Goal: Transaction & Acquisition: Purchase product/service

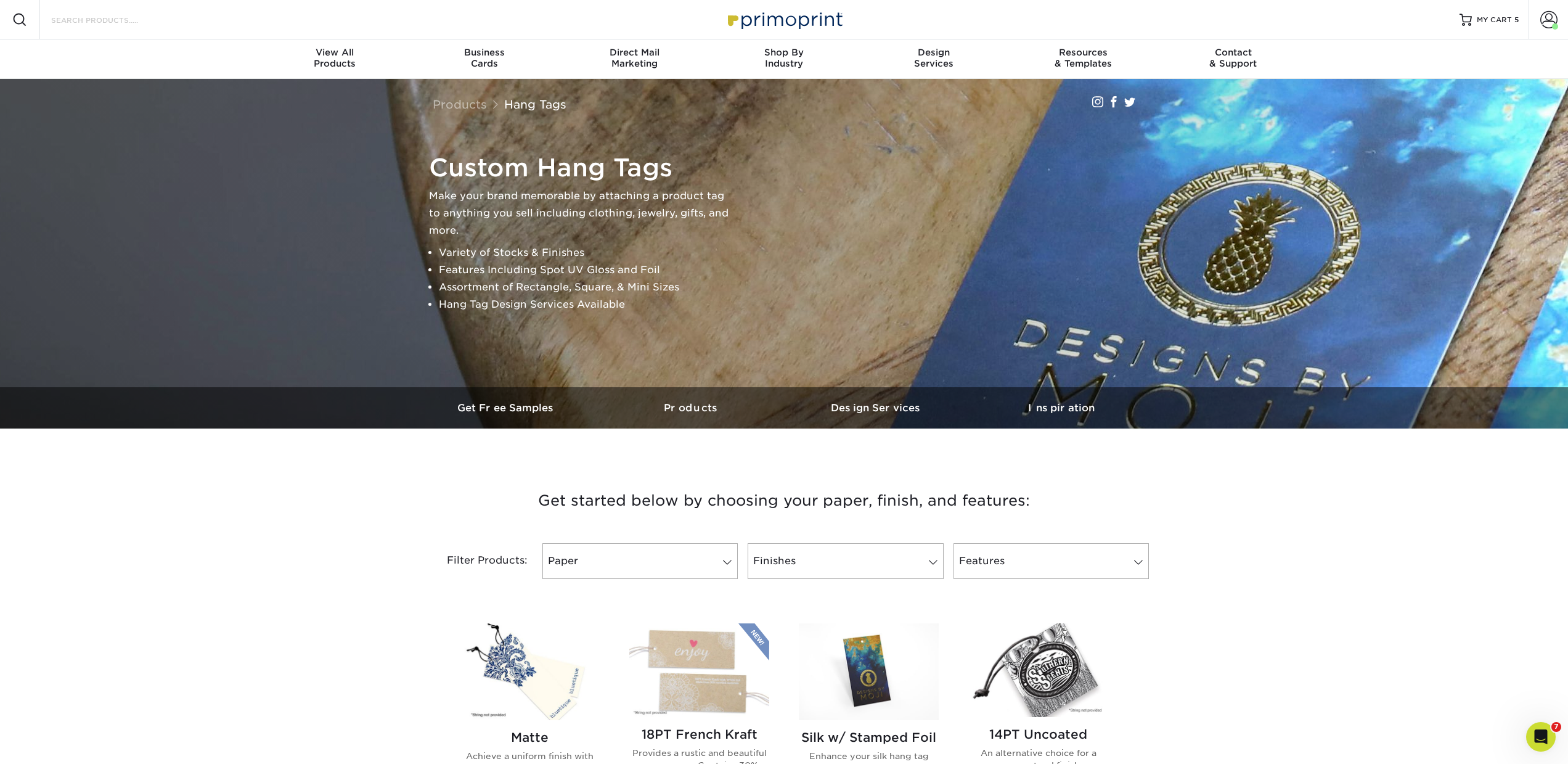
click at [115, 20] on input "Search Products" at bounding box center [110, 19] width 120 height 15
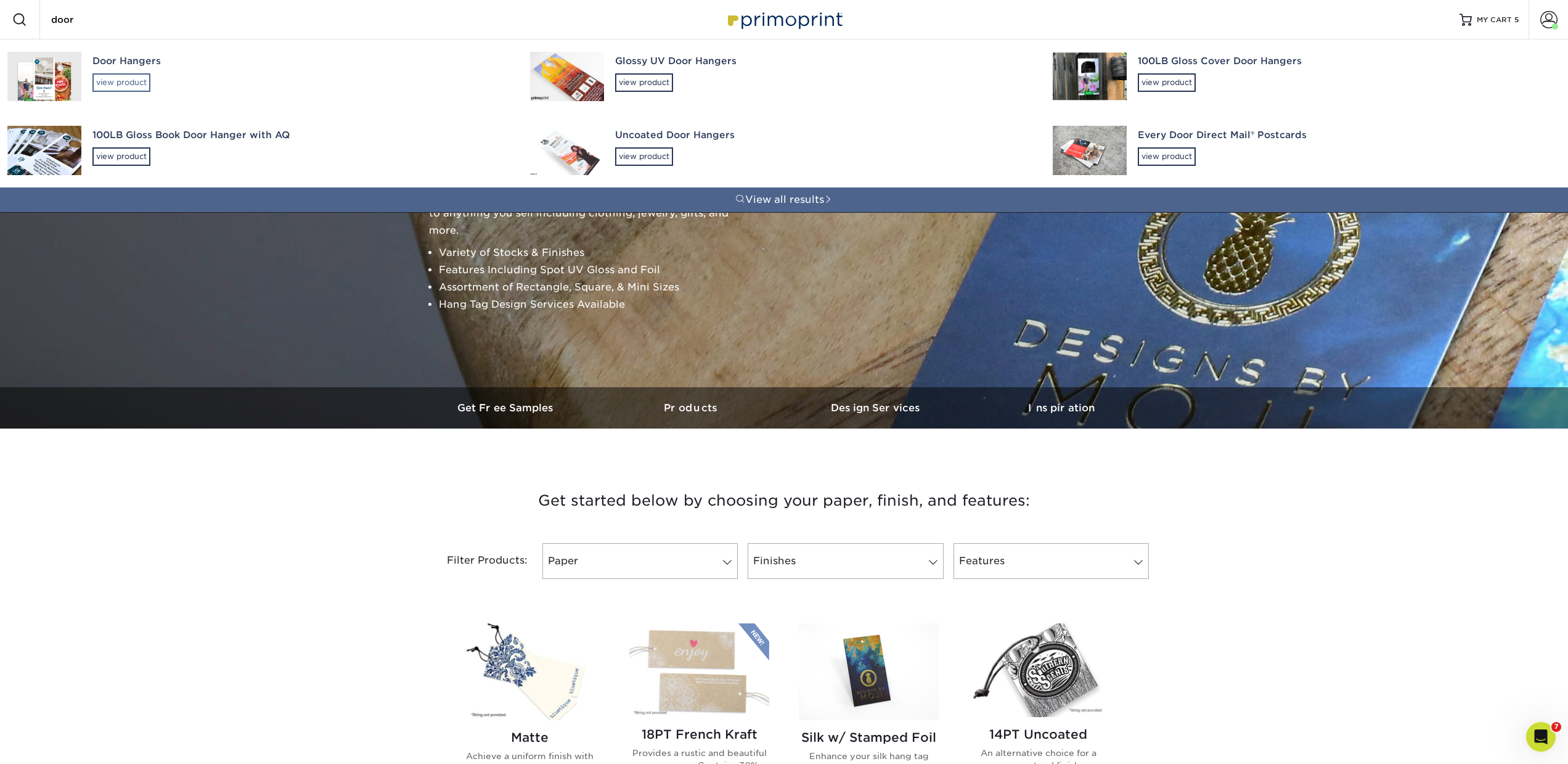
type input "door"
click at [145, 84] on div "view product" at bounding box center [122, 82] width 58 height 19
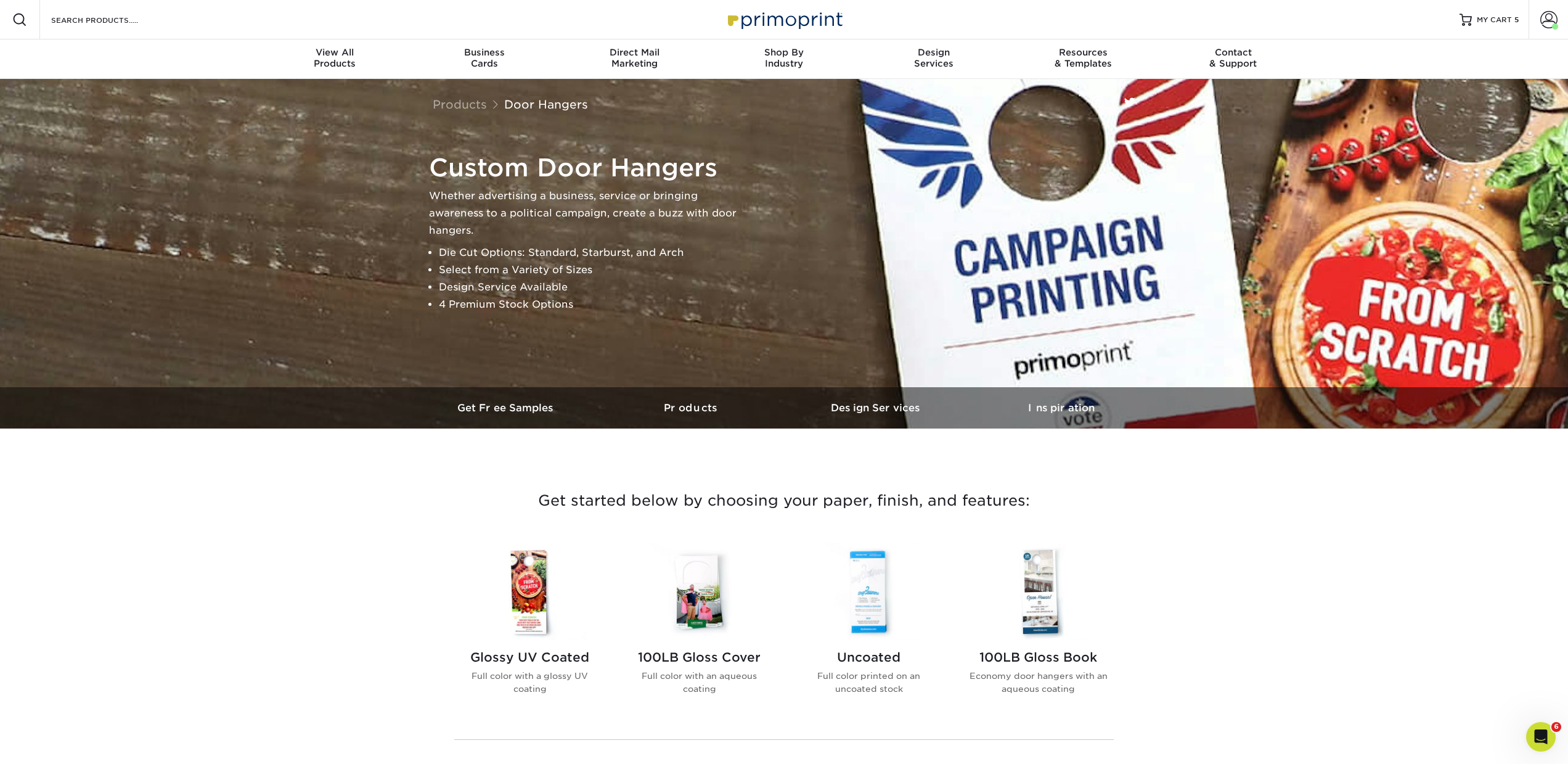
click at [541, 653] on h2 "Glossy UV Coated" at bounding box center [530, 657] width 140 height 15
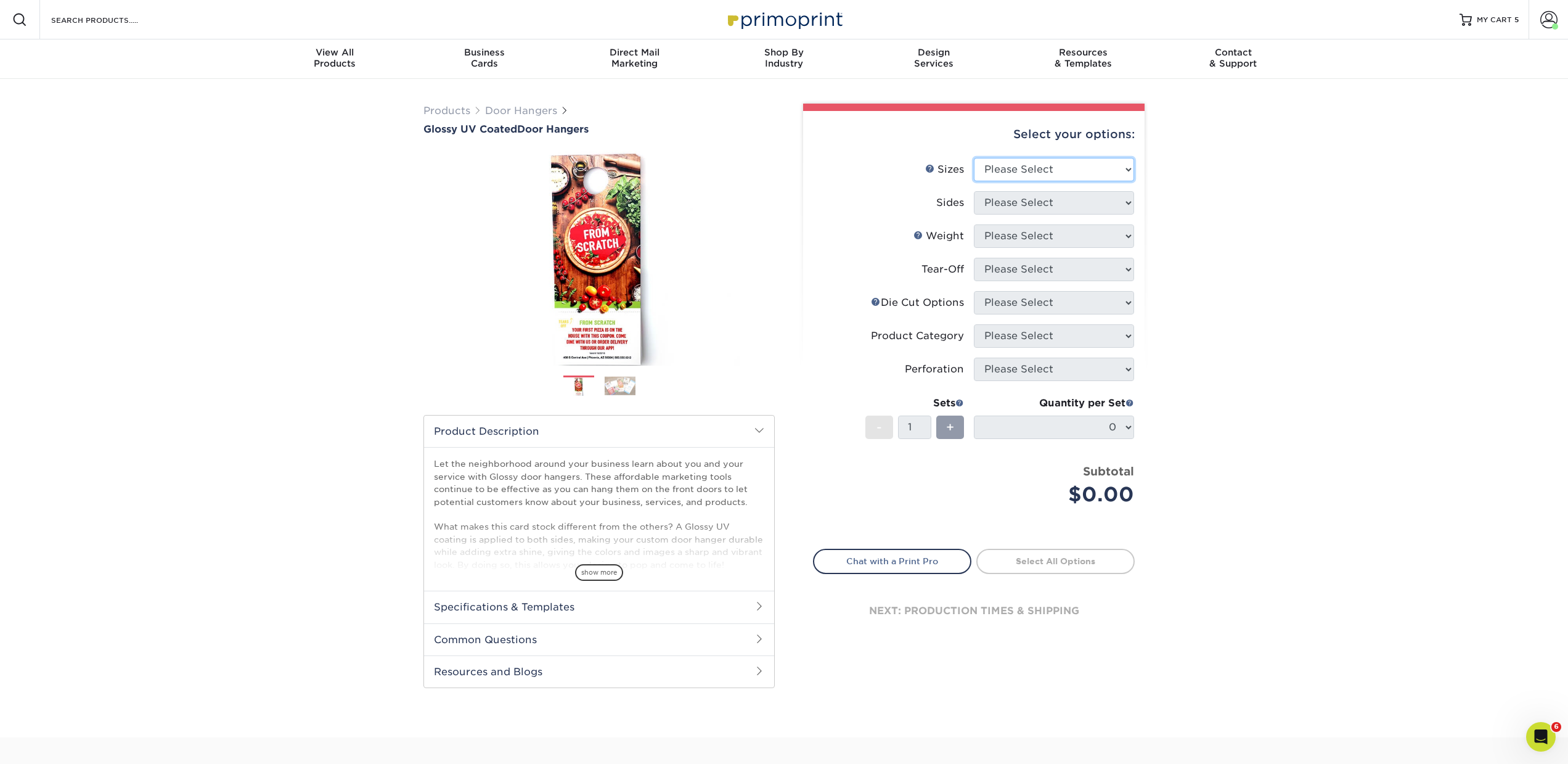
click at [1093, 171] on select "Please Select 3.5" x 8.5" 3.5" x 11" 4" x 7" 4.25" x 11" 4.25" x 14"" at bounding box center [1054, 170] width 160 height 23
click at [974, 158] on select "Please Select 3.5" x 8.5" 3.5" x 11" 4" x 7" 4.25" x 11" 4.25" x 14"" at bounding box center [1054, 170] width 160 height 23
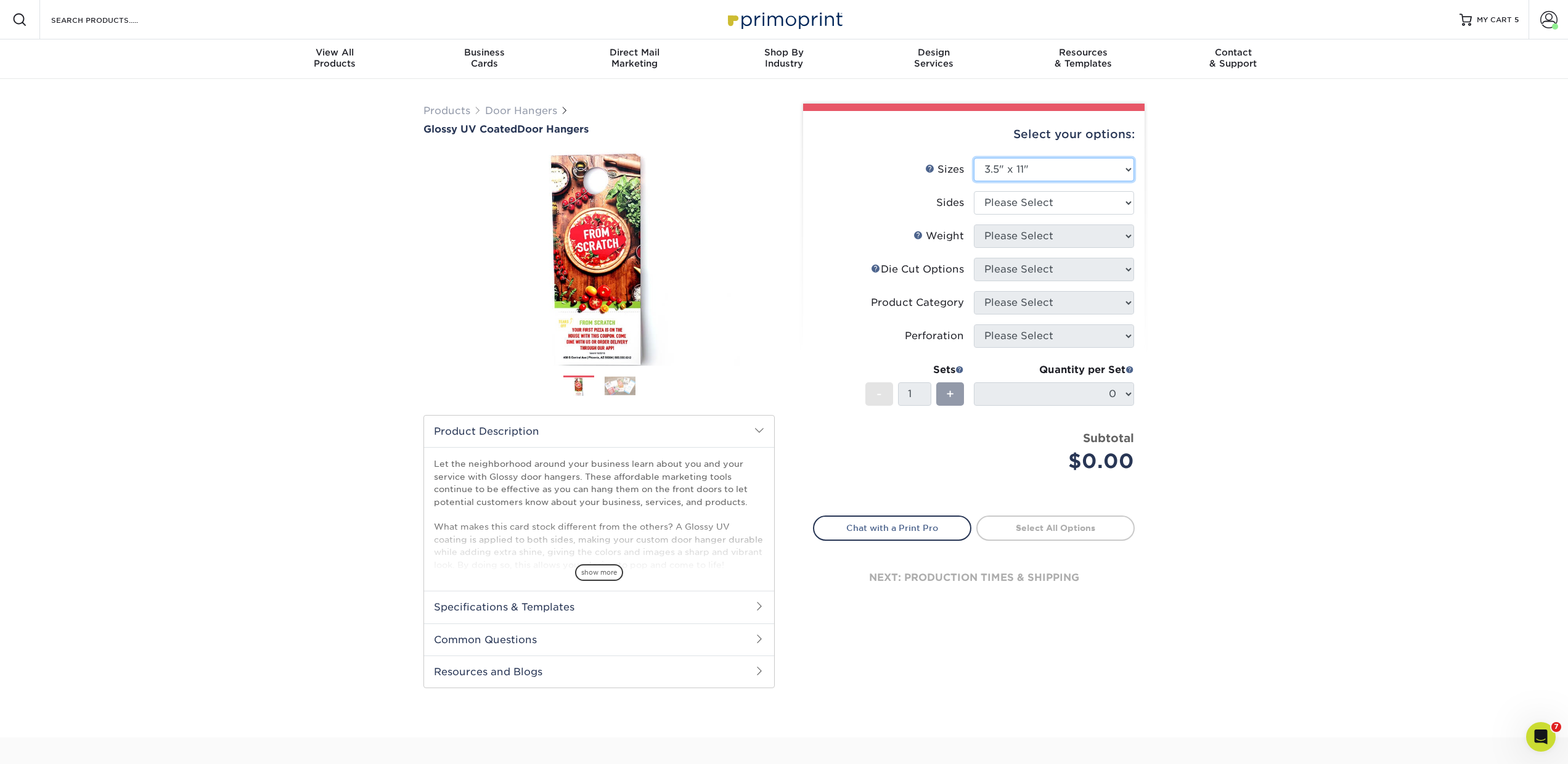
click at [1041, 167] on select "Please Select 3.5" x 8.5" 3.5" x 11" 4" x 7" 4.25" x 11" 4.25" x 14"" at bounding box center [1054, 170] width 160 height 23
click at [974, 158] on select "Please Select 3.5" x 8.5" 3.5" x 11" 4" x 7" 4.25" x 11" 4.25" x 14"" at bounding box center [1054, 170] width 160 height 23
click at [1003, 177] on select "Please Select 3.5" x 8.5" 3.5" x 11" 4" x 7" 4.25" x 11" 4.25" x 14"" at bounding box center [1054, 170] width 160 height 23
select select "4.00x7.00"
click at [974, 158] on select "Please Select 3.5" x 8.5" 3.5" x 11" 4" x 7" 4.25" x 11" 4.25" x 14"" at bounding box center [1054, 170] width 160 height 23
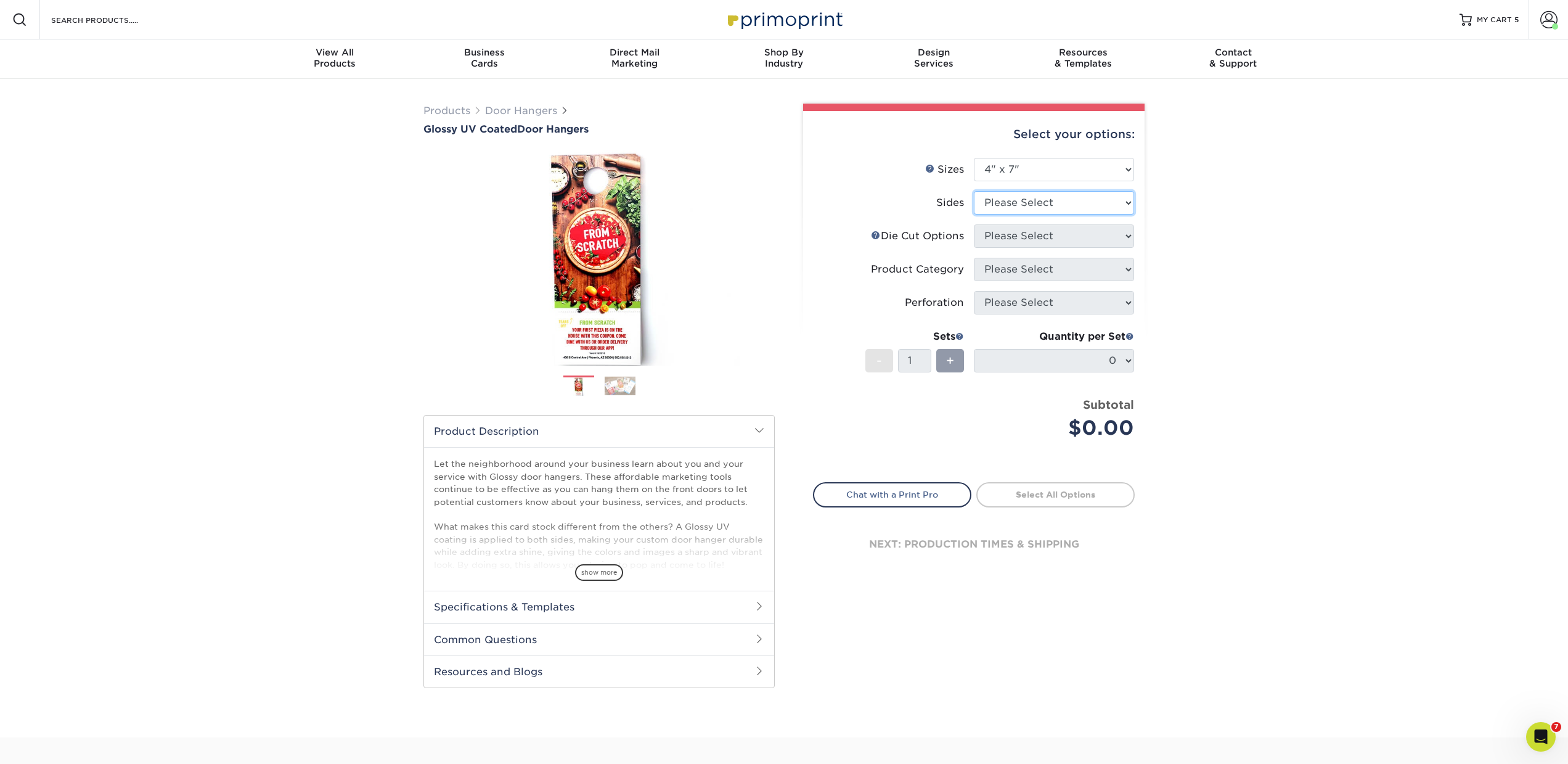
click at [996, 209] on select "Please Select Print Both Sides Print Front Only" at bounding box center [1054, 203] width 160 height 23
select select "13abbda7-1d64-4f25-8bb2-c179b224825d"
click at [974, 191] on select "Please Select Print Both Sides Print Front Only" at bounding box center [1054, 203] width 160 height 23
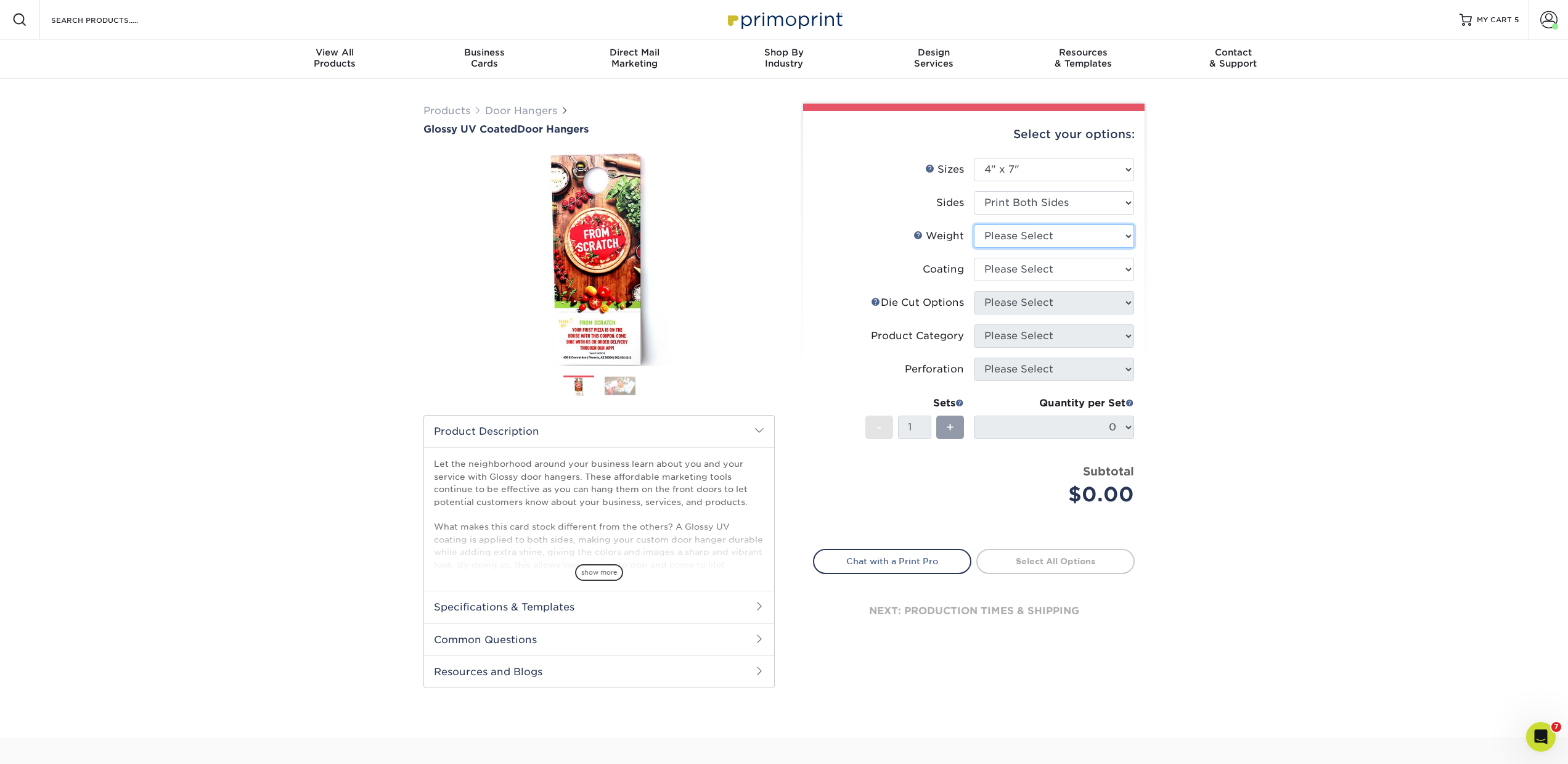
click at [987, 237] on select "Please Select 16PT 14PT" at bounding box center [1054, 236] width 160 height 23
select select "16PT"
click at [974, 225] on select "Please Select 16PT 14PT" at bounding box center [1054, 236] width 160 height 23
click at [989, 270] on select at bounding box center [1054, 269] width 160 height 23
select select "1e8116af-acfc-44b1-83dc-8181aa338834"
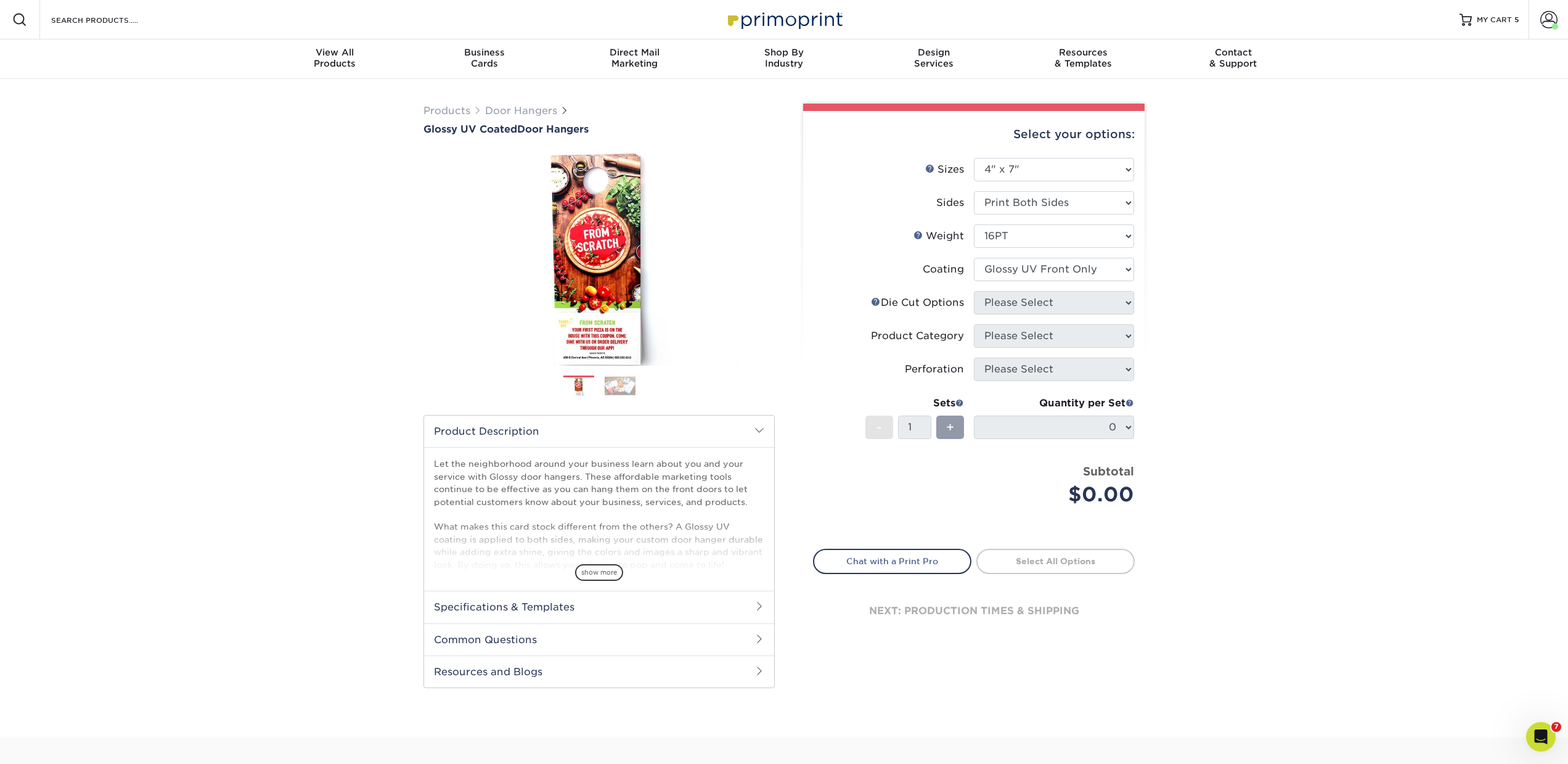
click at [974, 258] on select at bounding box center [1054, 269] width 160 height 23
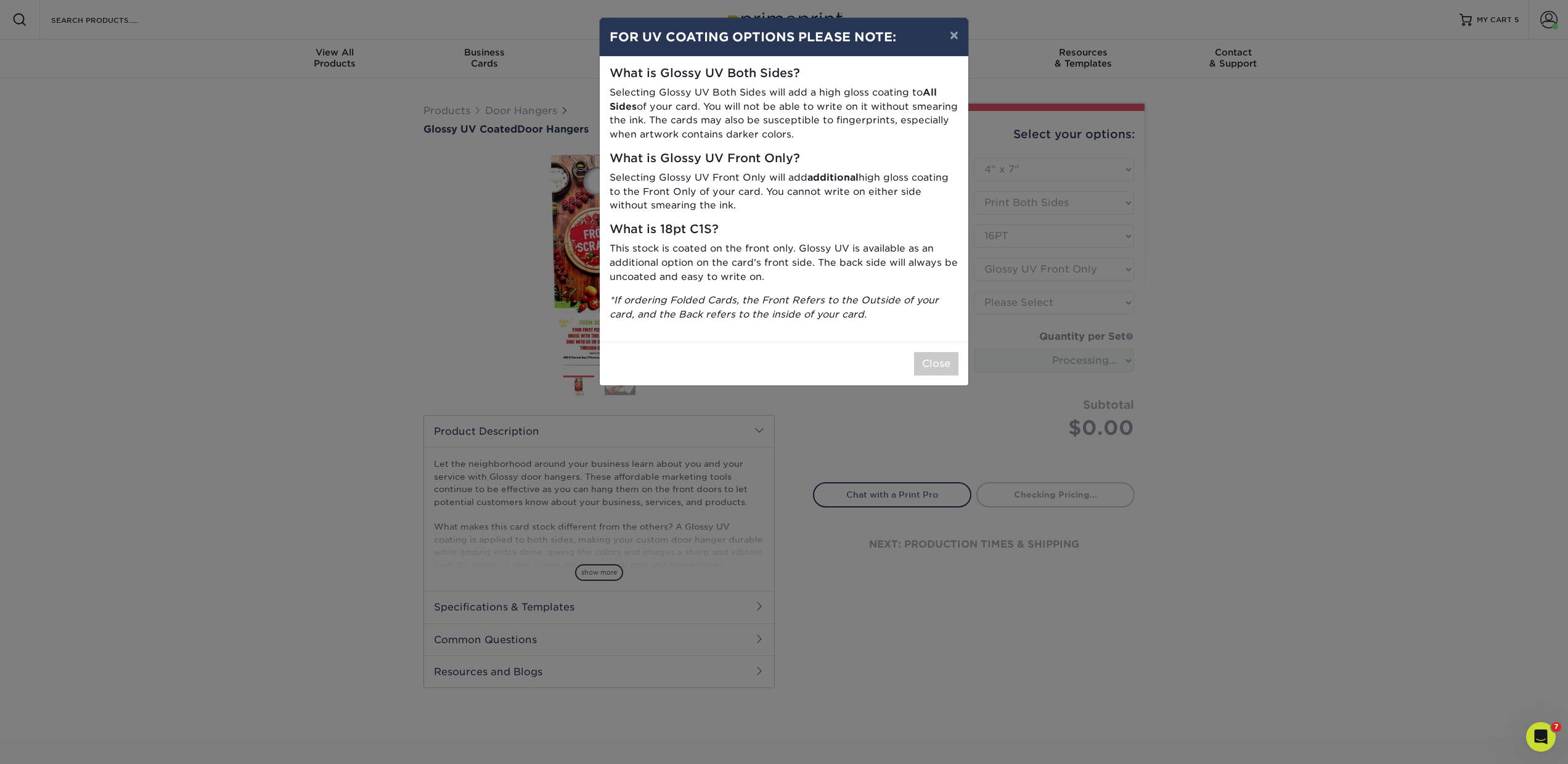
click at [989, 294] on div "× FOR UV COATING OPTIONS PLEASE NOTE: What is Glossy UV Both Sides? Selecting G…" at bounding box center [784, 382] width 1568 height 764
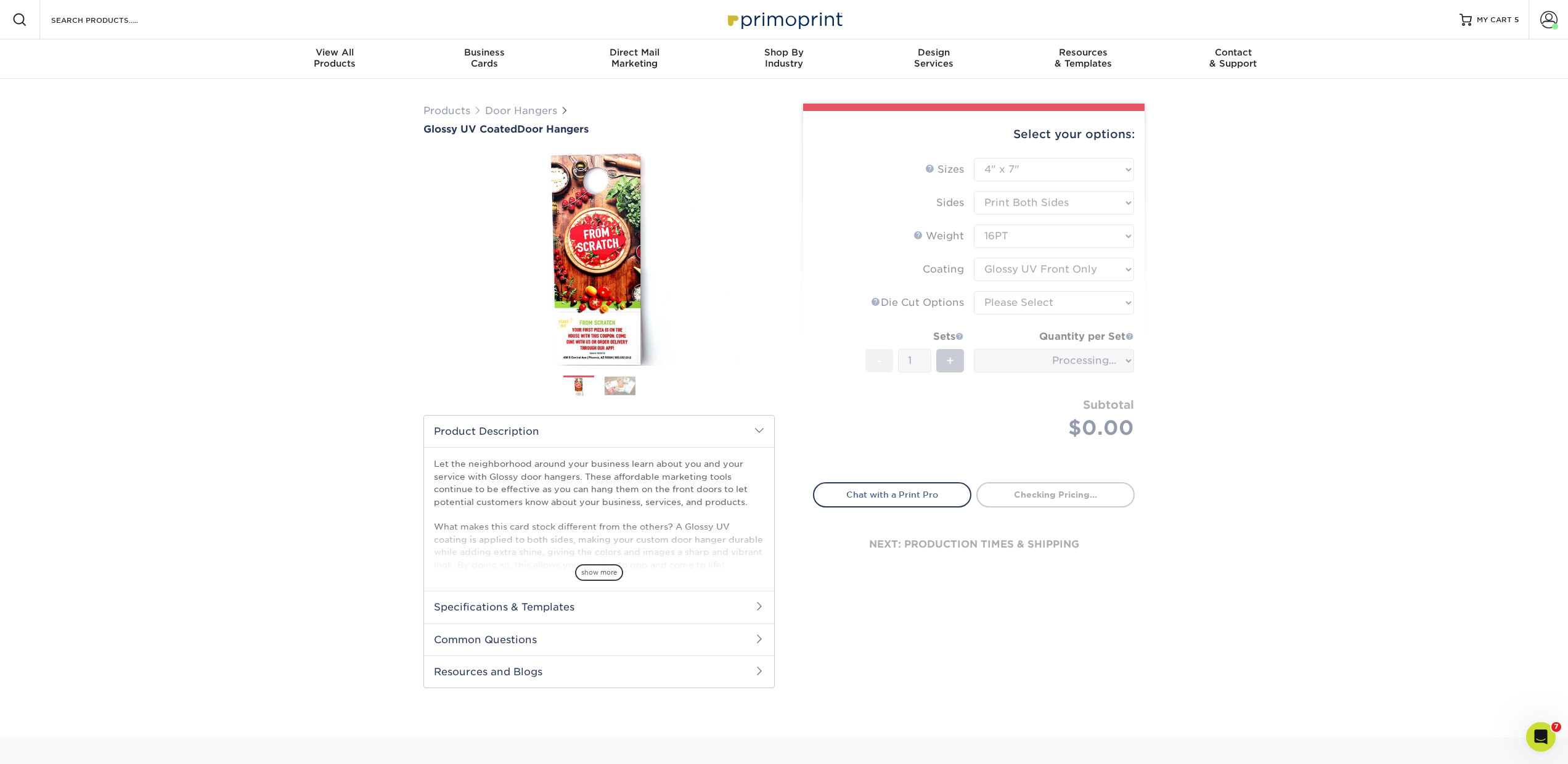
click at [979, 309] on form "Sizes Help Sizes Please Select 3.5" x 8.5" 3.5" x 11" 4" x 7" 4.25" x 11" 4.25"…" at bounding box center [974, 313] width 322 height 310
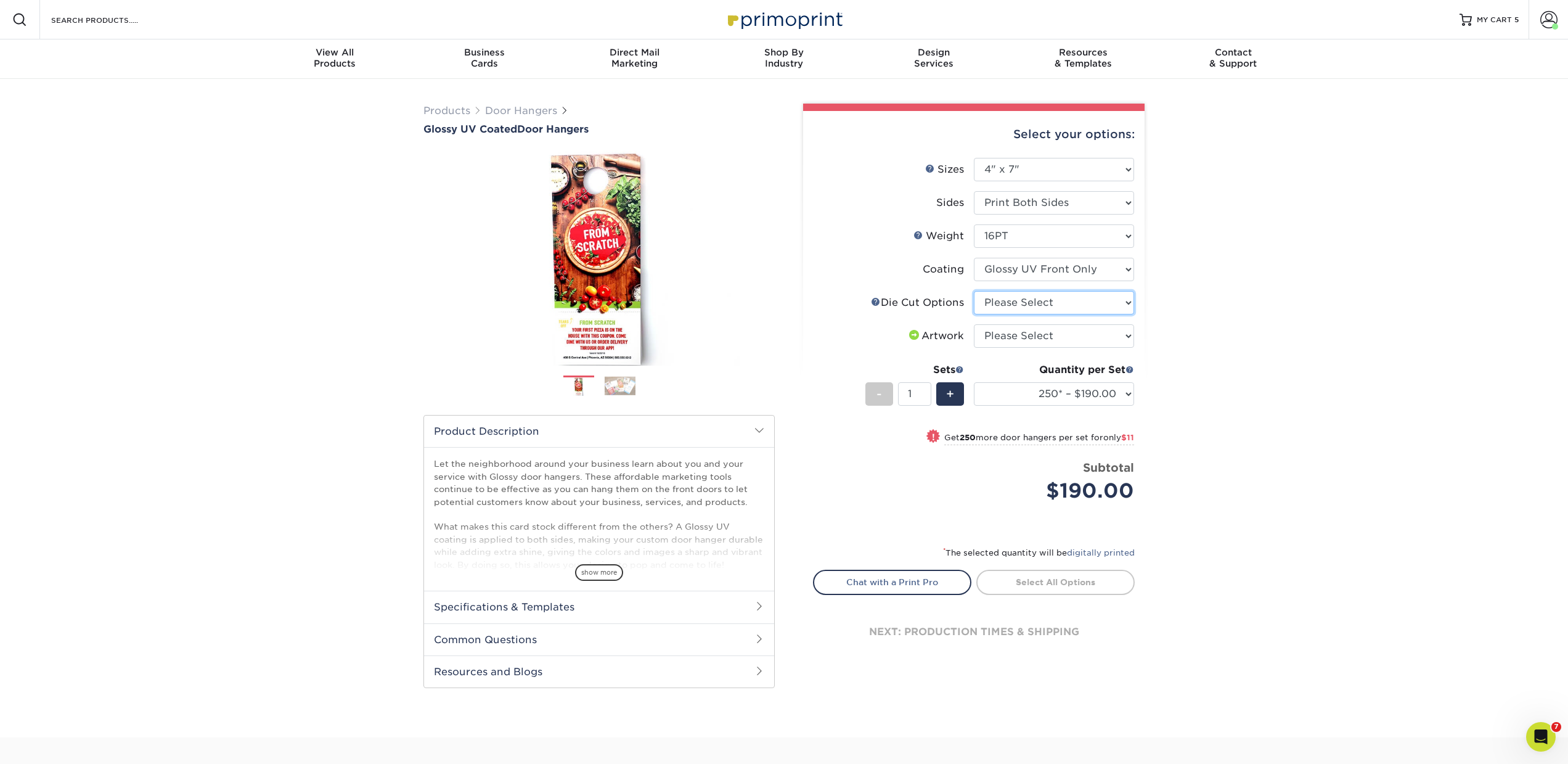
click at [993, 309] on select "Please Select Standard Die Cut Arch Die Cut Starburst Die Cut" at bounding box center [1054, 303] width 160 height 23
select select "fe6a4ed8-5803-433c-b773-a25a7b955e98"
click at [974, 291] on select "Please Select Standard Die Cut Arch Die Cut Starburst Die Cut" at bounding box center [1054, 303] width 160 height 23
click at [986, 332] on select "Please Select I will upload files I need a design - $100" at bounding box center [1054, 336] width 160 height 23
select select "upload"
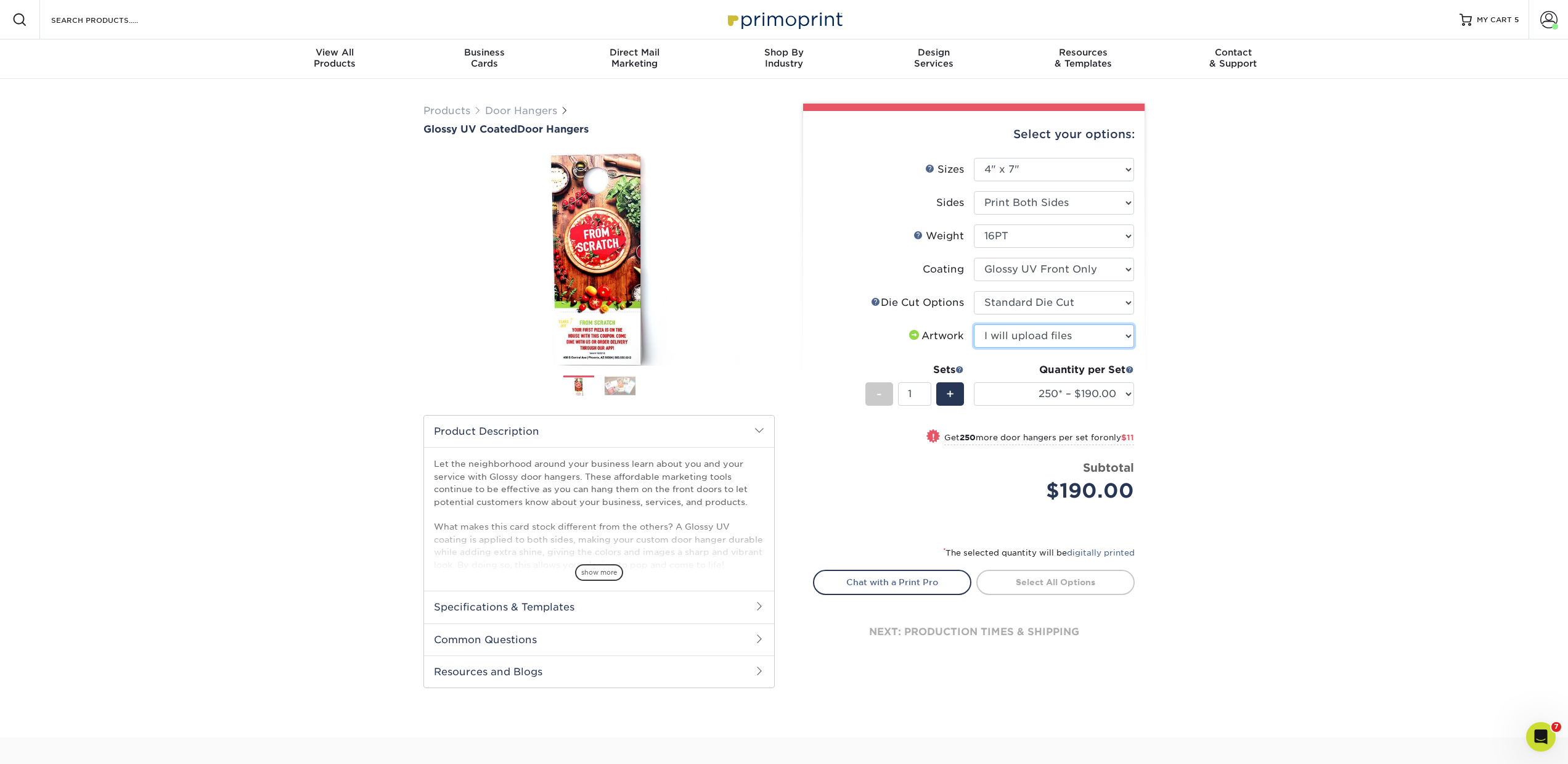
click at [974, 325] on select "Please Select I will upload files I need a design - $100" at bounding box center [1054, 336] width 160 height 23
click at [1000, 163] on select "Please Select 3.5" x 8.5" 3.5" x 11" 4" x 7" 4.25" x 11" 4.25" x 14"" at bounding box center [1054, 170] width 160 height 23
select select "3.50x8.50"
click at [974, 158] on select "Please Select 3.5" x 8.5" 3.5" x 11" 4" x 7" 4.25" x 11" 4.25" x 14"" at bounding box center [1054, 170] width 160 height 23
select select "-1"
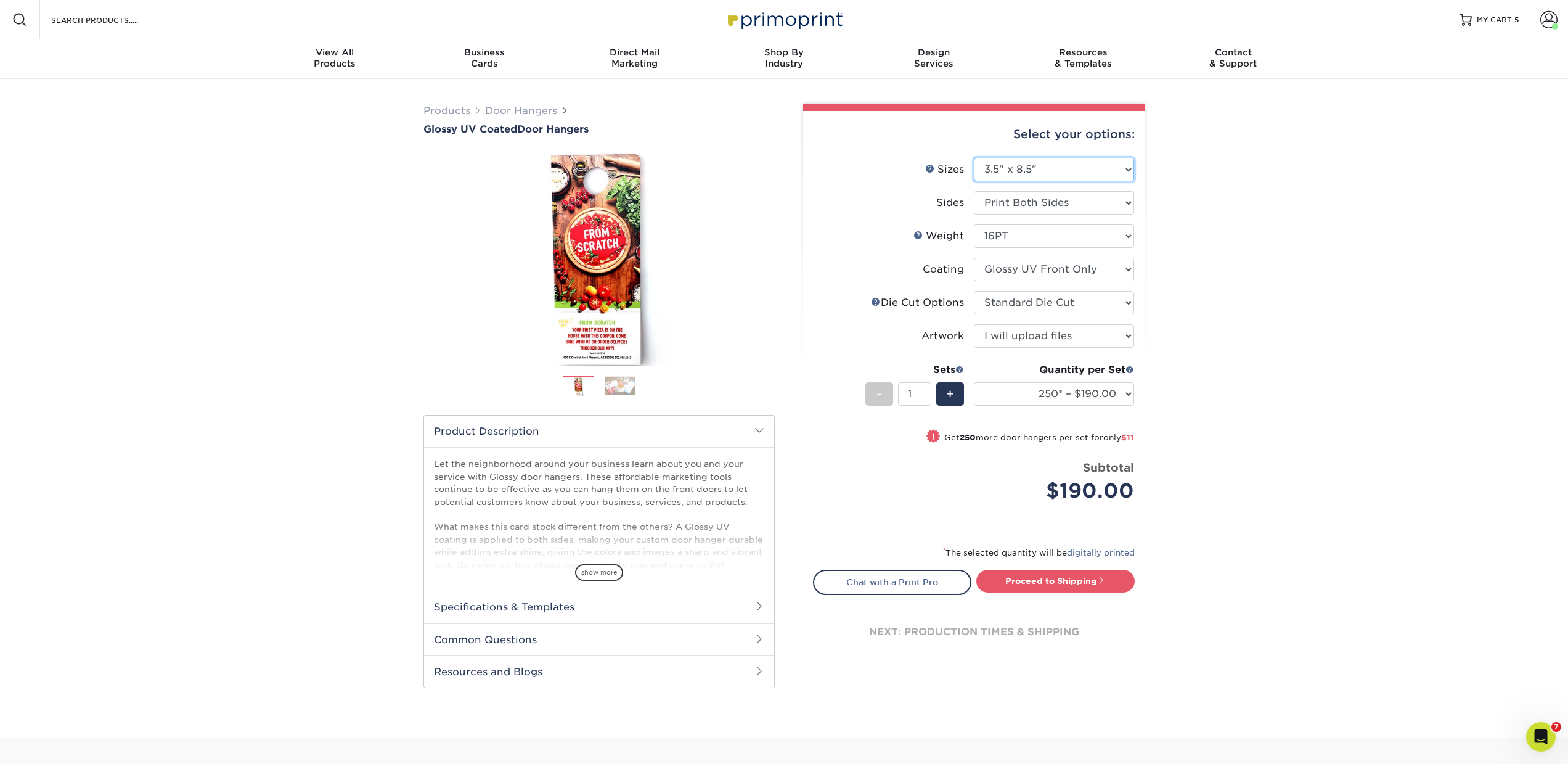
select select
select select "-1"
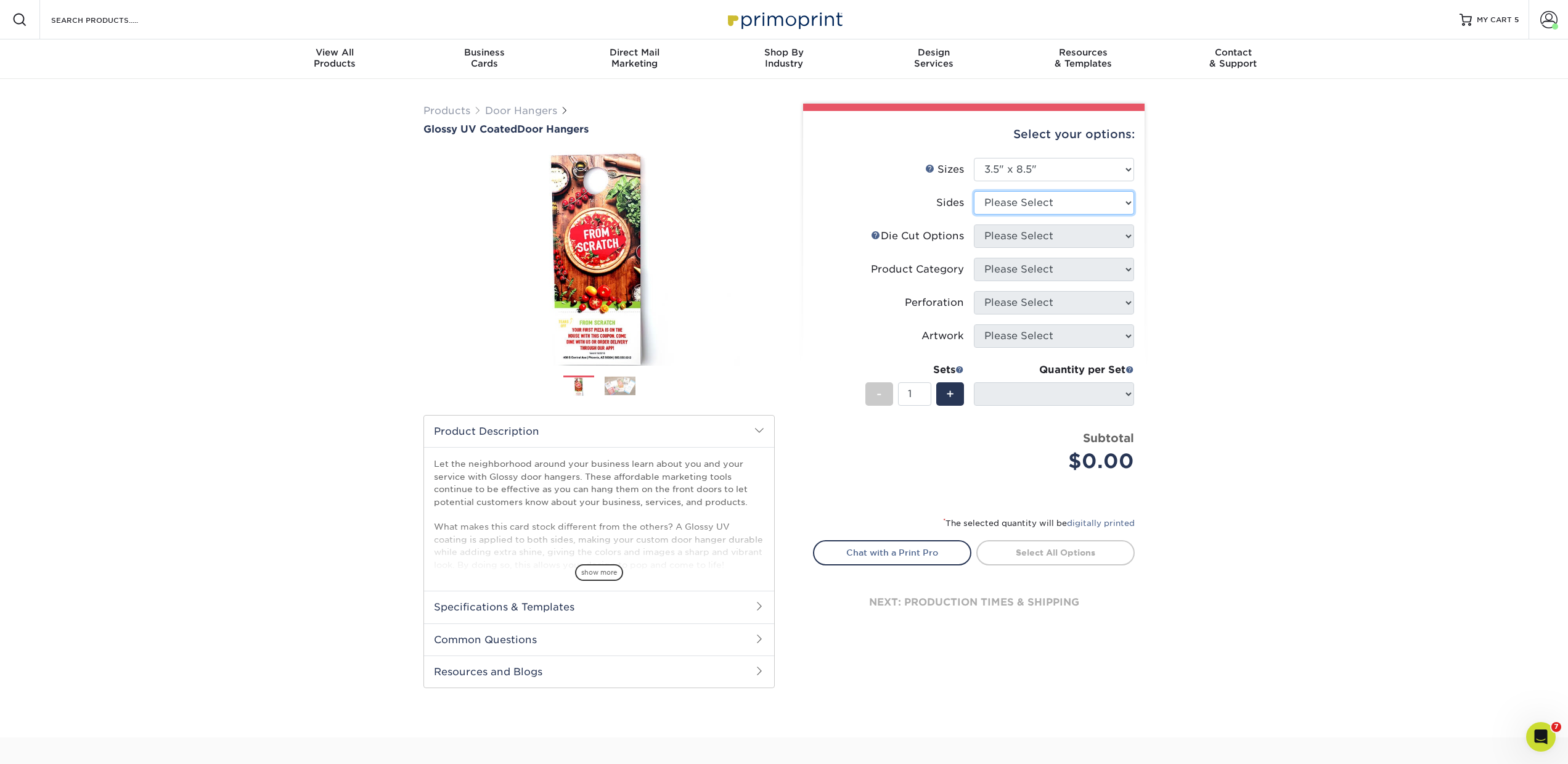
click at [998, 201] on select "Please Select Print Both Sides Print Front Only" at bounding box center [1054, 203] width 160 height 23
select select "13abbda7-1d64-4f25-8bb2-c179b224825d"
click at [974, 191] on select "Please Select Print Both Sides Print Front Only" at bounding box center [1054, 203] width 160 height 23
select select
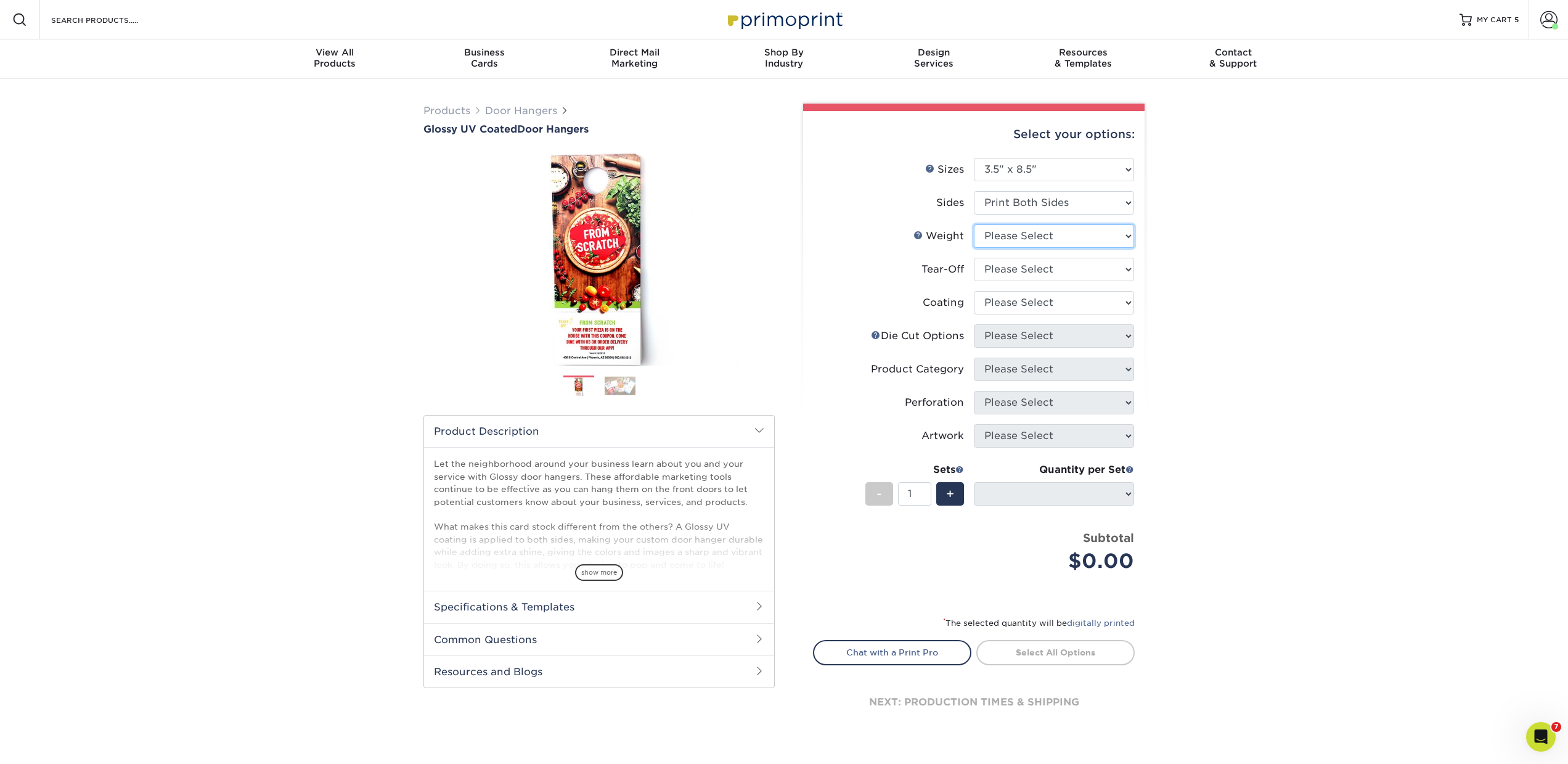
click at [996, 238] on select "Please Select 16PT 14PT" at bounding box center [1054, 236] width 160 height 23
select select "14PT"
click at [974, 225] on select "Please Select 16PT 14PT" at bounding box center [1054, 236] width 160 height 23
select select
click at [994, 267] on select "Please Select Yes No" at bounding box center [1054, 269] width 160 height 23
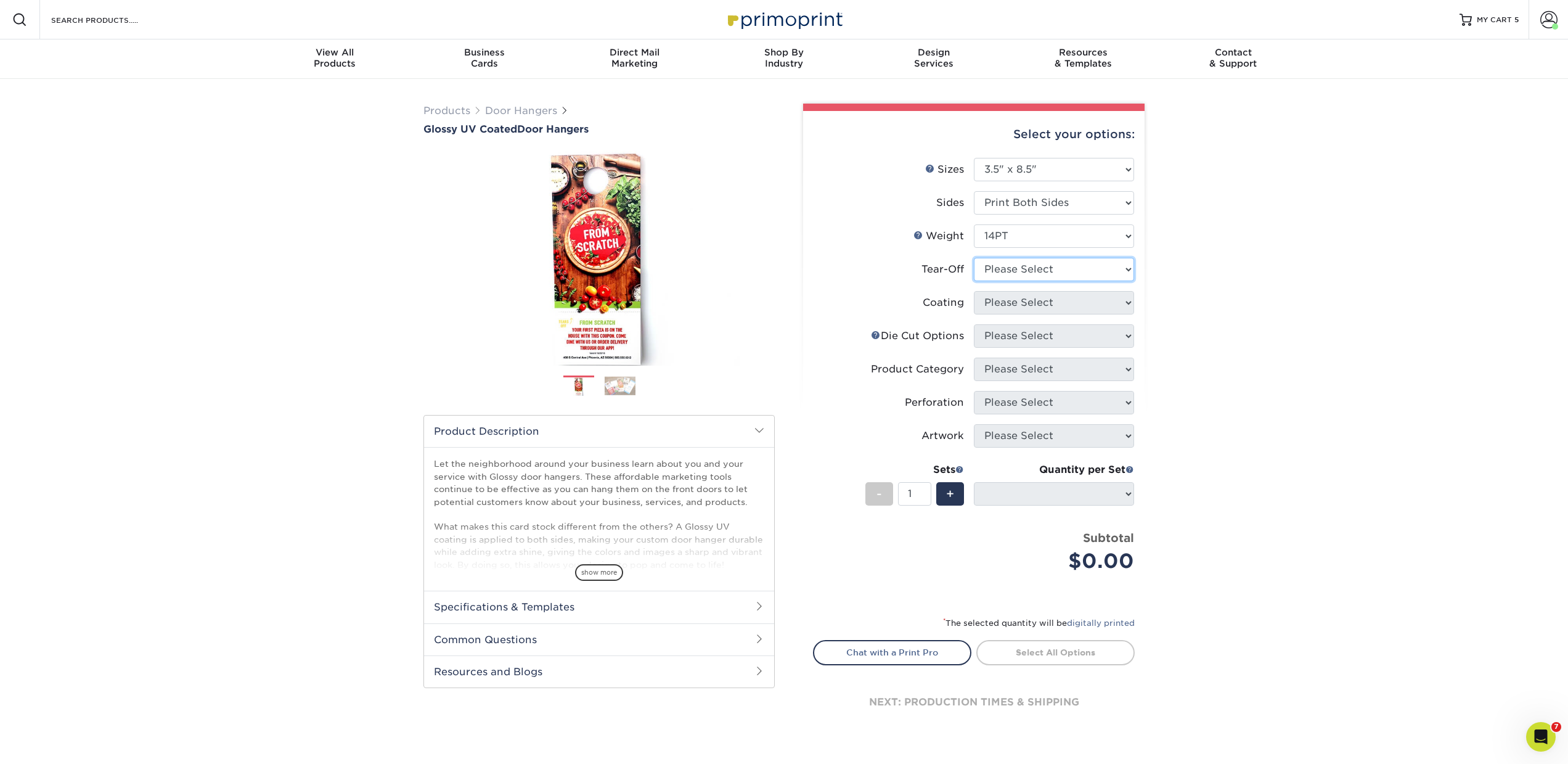
select select "0"
click at [974, 258] on select "Please Select Yes No" at bounding box center [1054, 269] width 160 height 23
select select
click at [991, 303] on select at bounding box center [1054, 303] width 160 height 23
select select "1e8116af-acfc-44b1-83dc-8181aa338834"
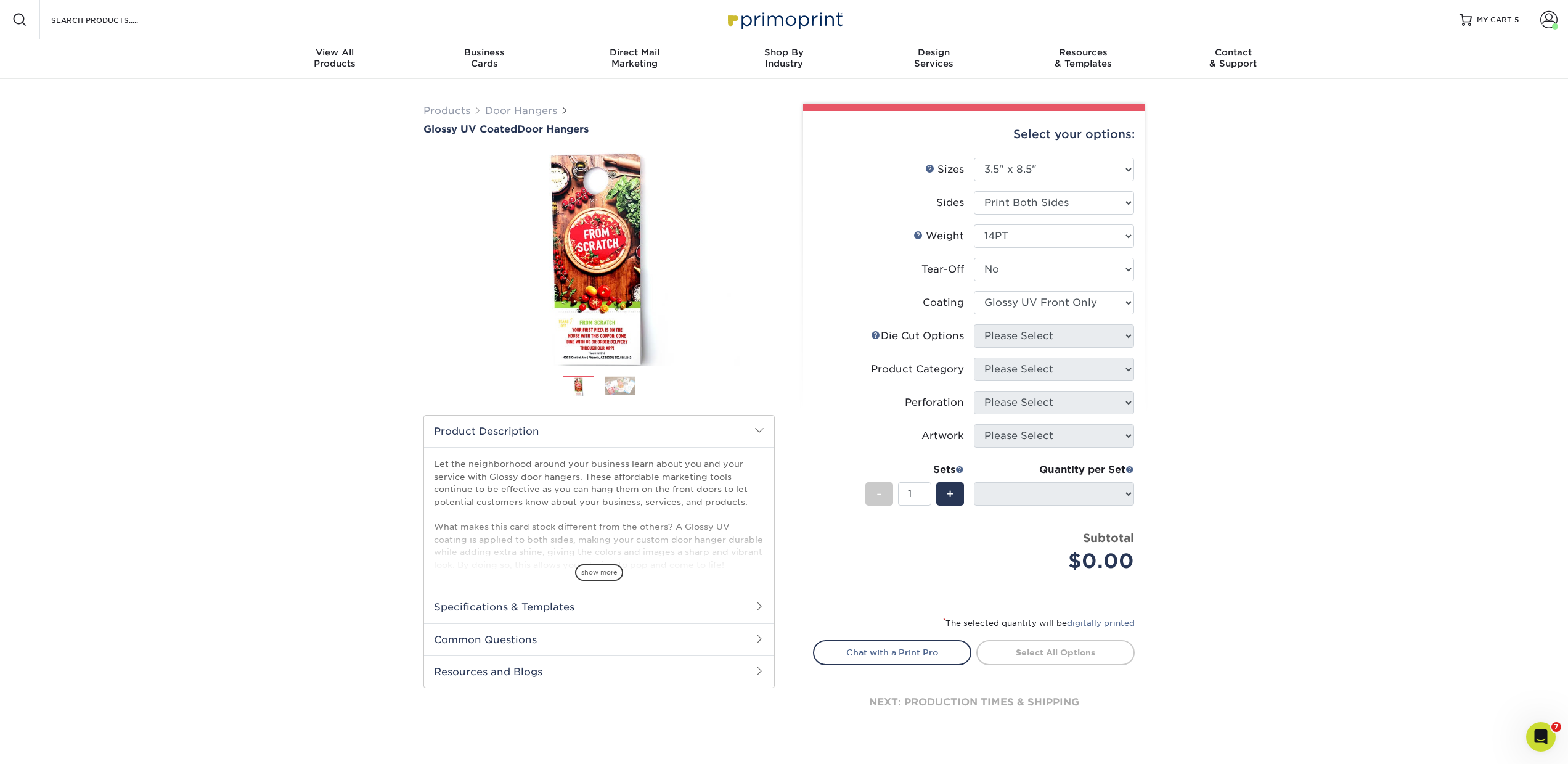
click at [974, 291] on select at bounding box center [1054, 303] width 160 height 23
select select "-1"
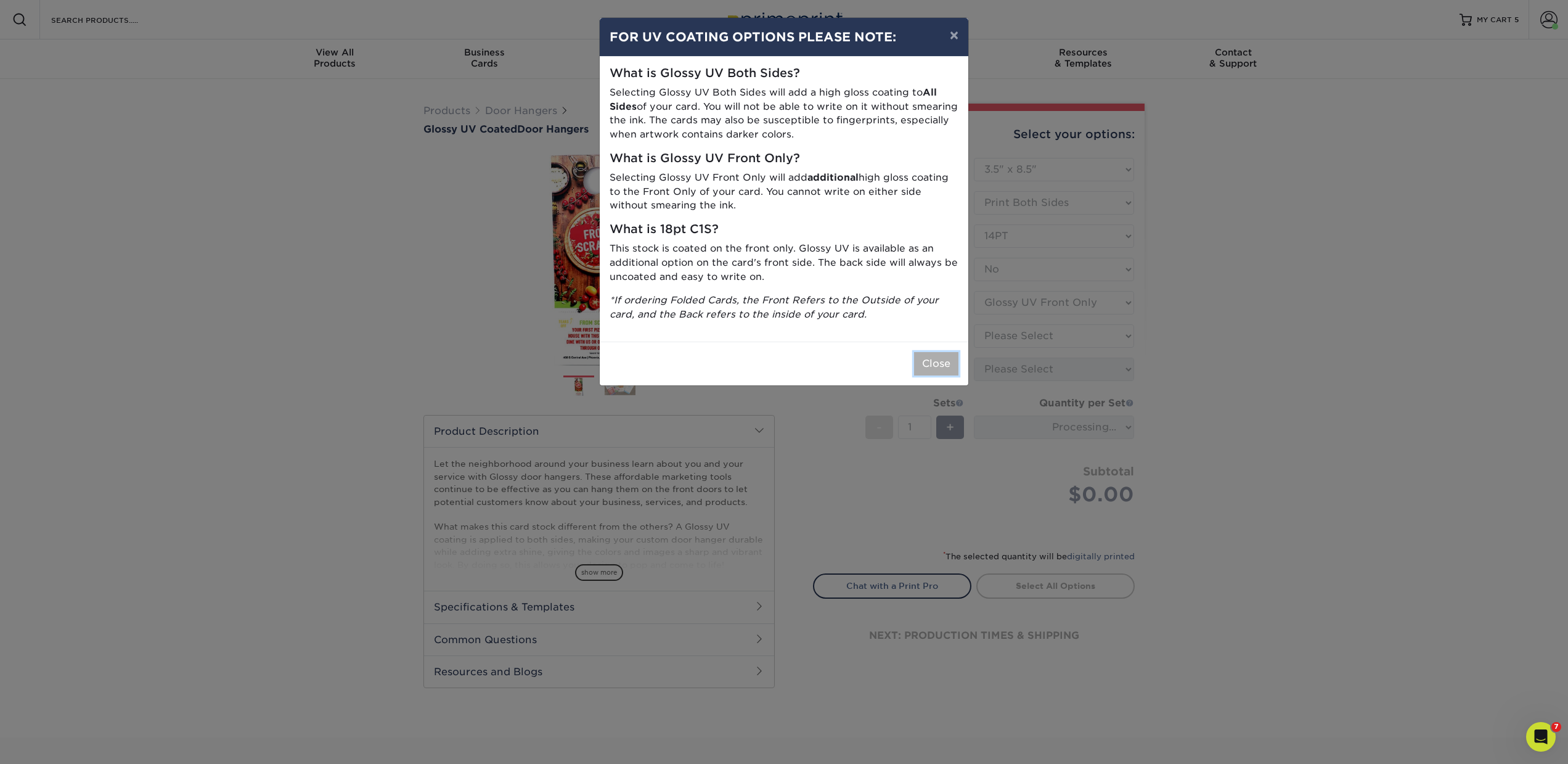
click at [941, 359] on button "Close" at bounding box center [936, 364] width 44 height 23
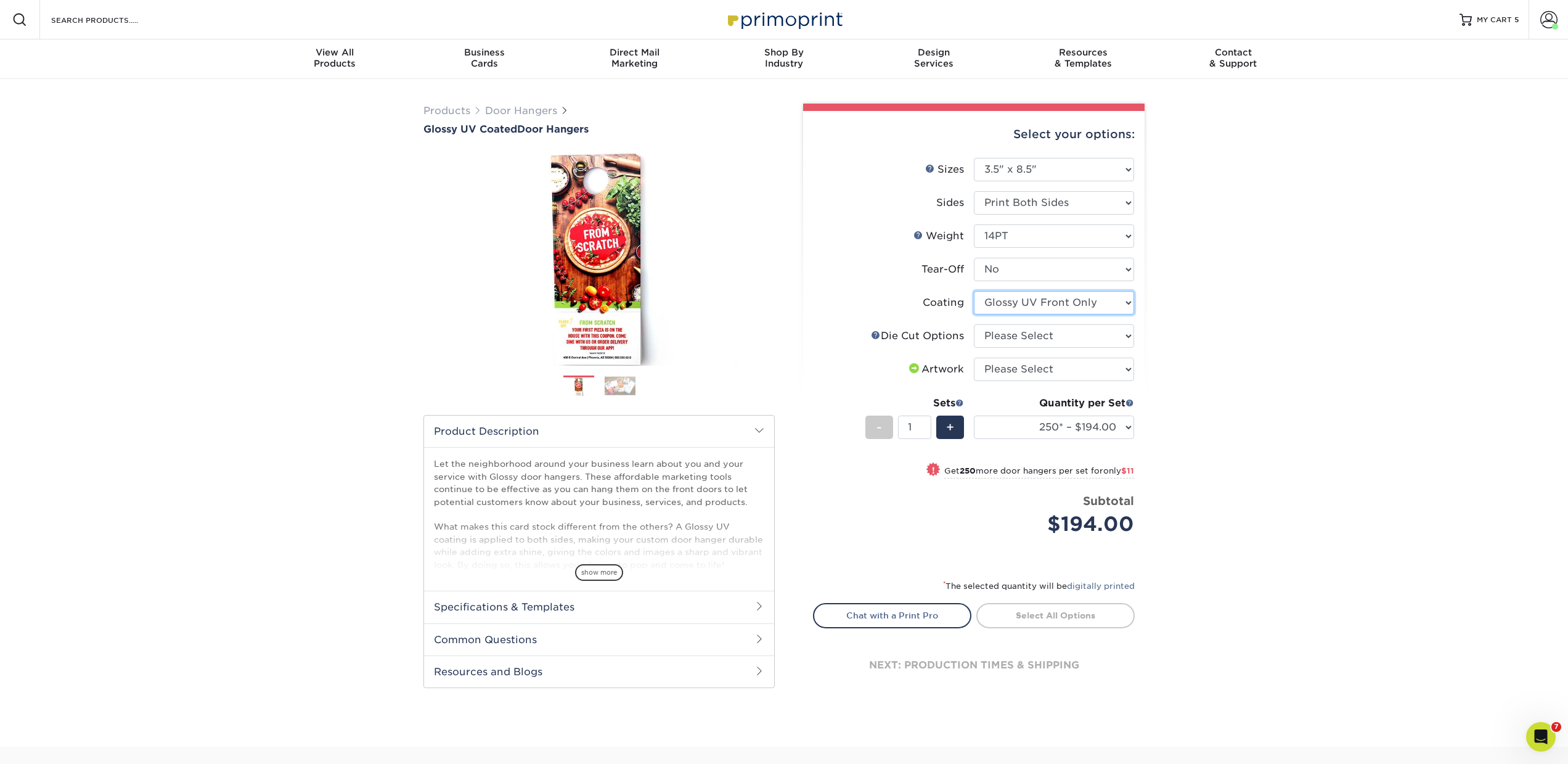
click at [1033, 311] on select at bounding box center [1054, 303] width 160 height 23
select select "ae367451-b2b8-45df-a344-0f05b6a12993"
click at [974, 291] on select at bounding box center [1054, 303] width 160 height 23
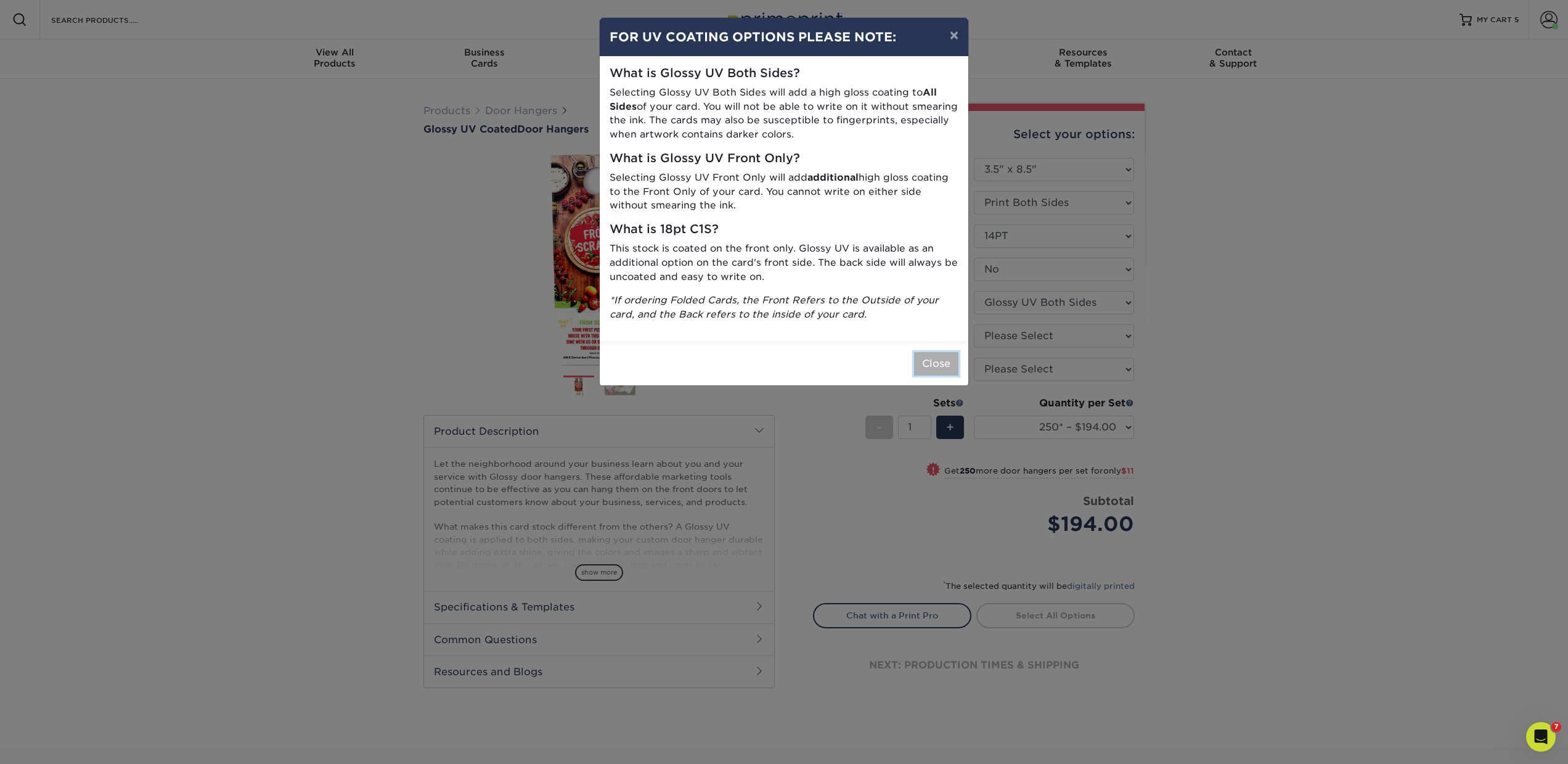
click at [933, 358] on button "Close" at bounding box center [936, 364] width 44 height 23
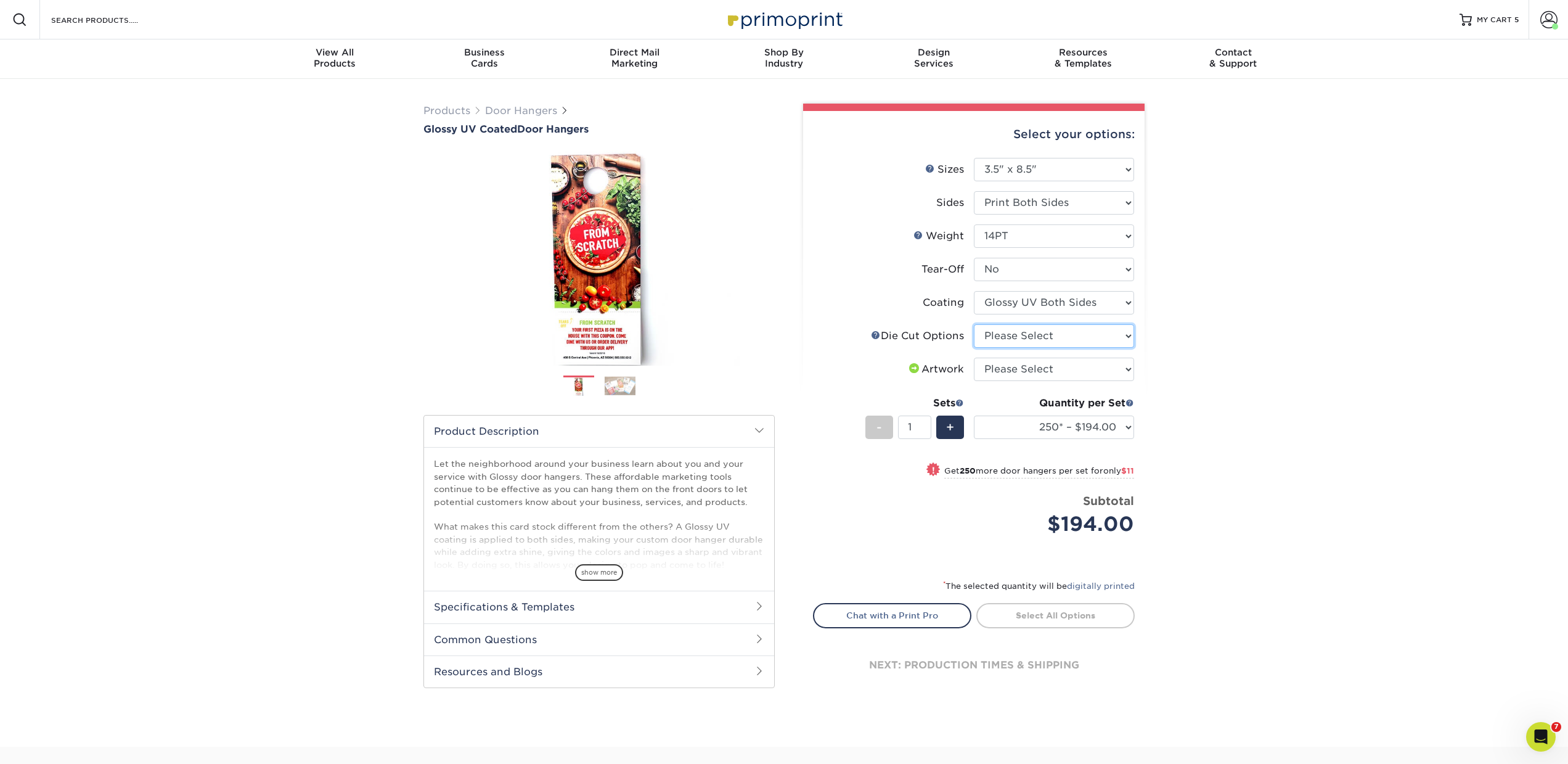
click at [1012, 336] on select "Please Select Standard Die Cut Arch Die Cut Starburst Die Cut" at bounding box center [1054, 336] width 160 height 23
select select "fe6a4ed8-5803-433c-b773-a25a7b955e98"
click at [974, 325] on select "Please Select Standard Die Cut Arch Die Cut Starburst Die Cut" at bounding box center [1054, 336] width 160 height 23
click at [1008, 366] on select "Please Select I will upload files I need a design - $100" at bounding box center [1054, 370] width 160 height 23
select select "upload"
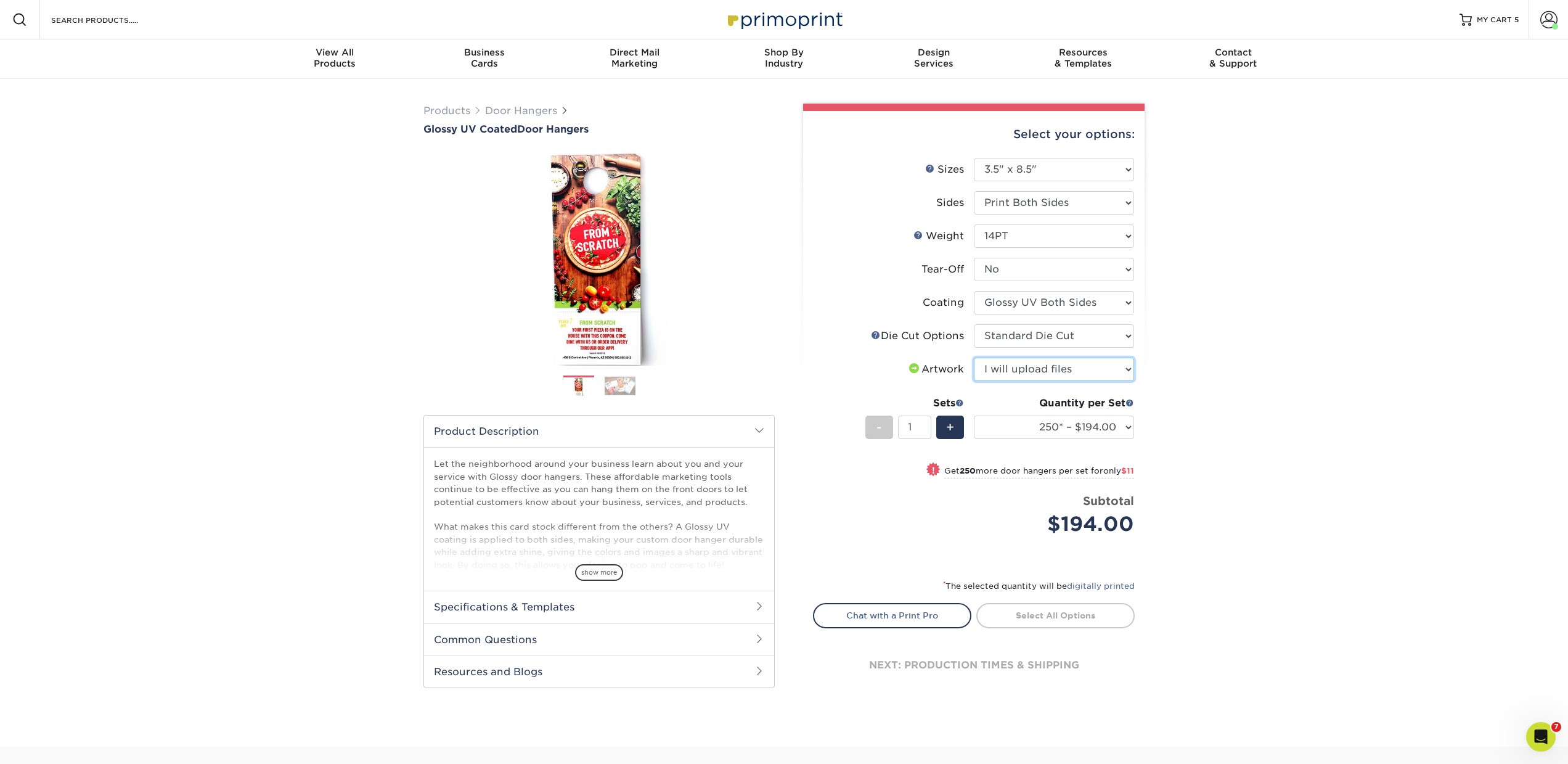
click at [974, 358] on select "Please Select I will upload files I need a design - $100" at bounding box center [1054, 370] width 160 height 23
click at [1016, 421] on select "250* – $194.00 500 – $205.00 1000 – $226.00 2500 – $352.00 5000 – $597.00 10000…" at bounding box center [1054, 428] width 160 height 23
click at [1037, 165] on select "Please Select 3.5" x 8.5" 3.5" x 11" 4" x 7" 4.25" x 11" 4.25" x 14"" at bounding box center [1054, 170] width 160 height 23
select select "4.25x11.00"
click at [974, 158] on select "Please Select 3.5" x 8.5" 3.5" x 11" 4" x 7" 4.25" x 11" 4.25" x 14"" at bounding box center [1054, 170] width 160 height 23
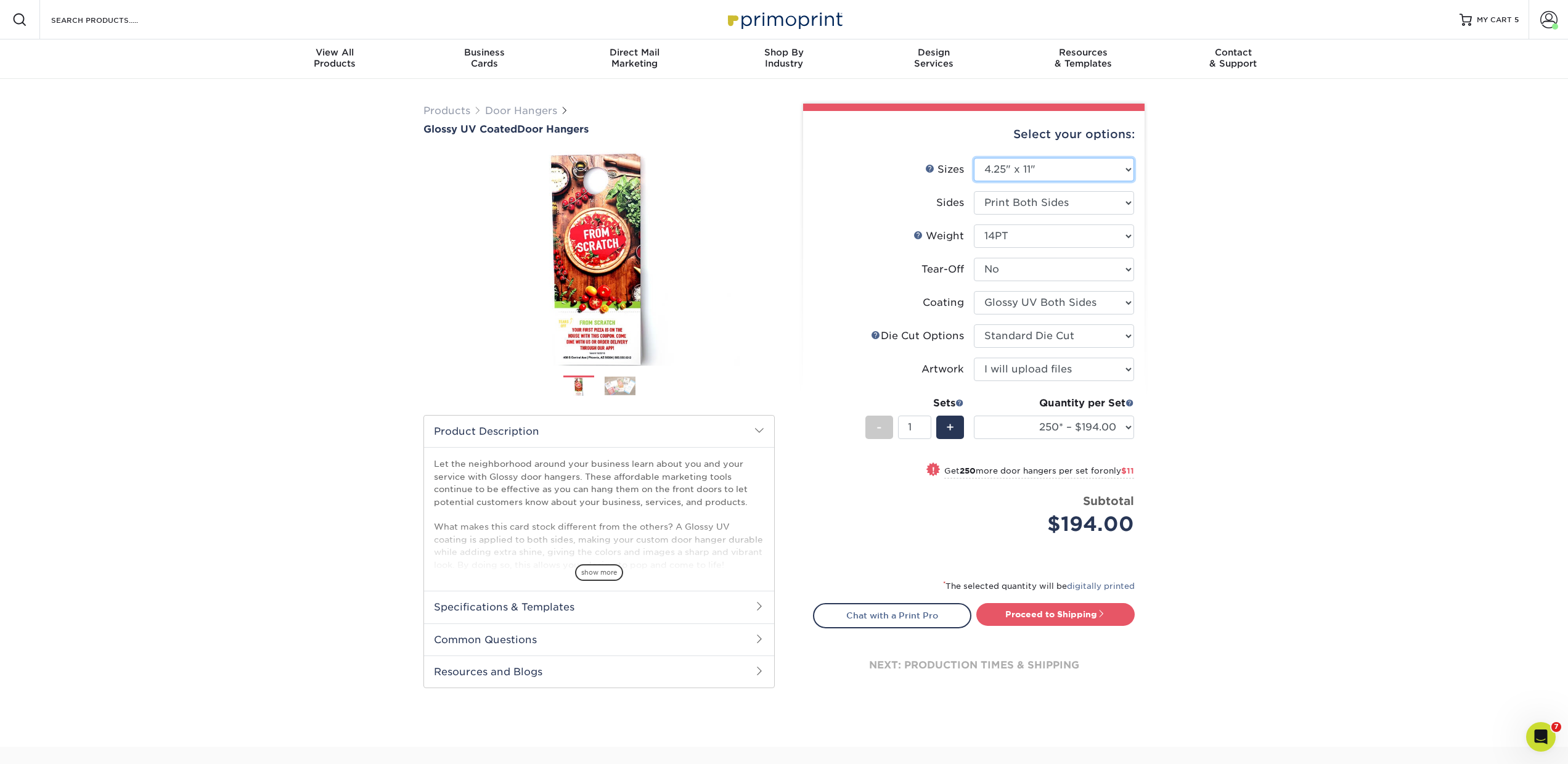
select select "-1"
select select
select select "-1"
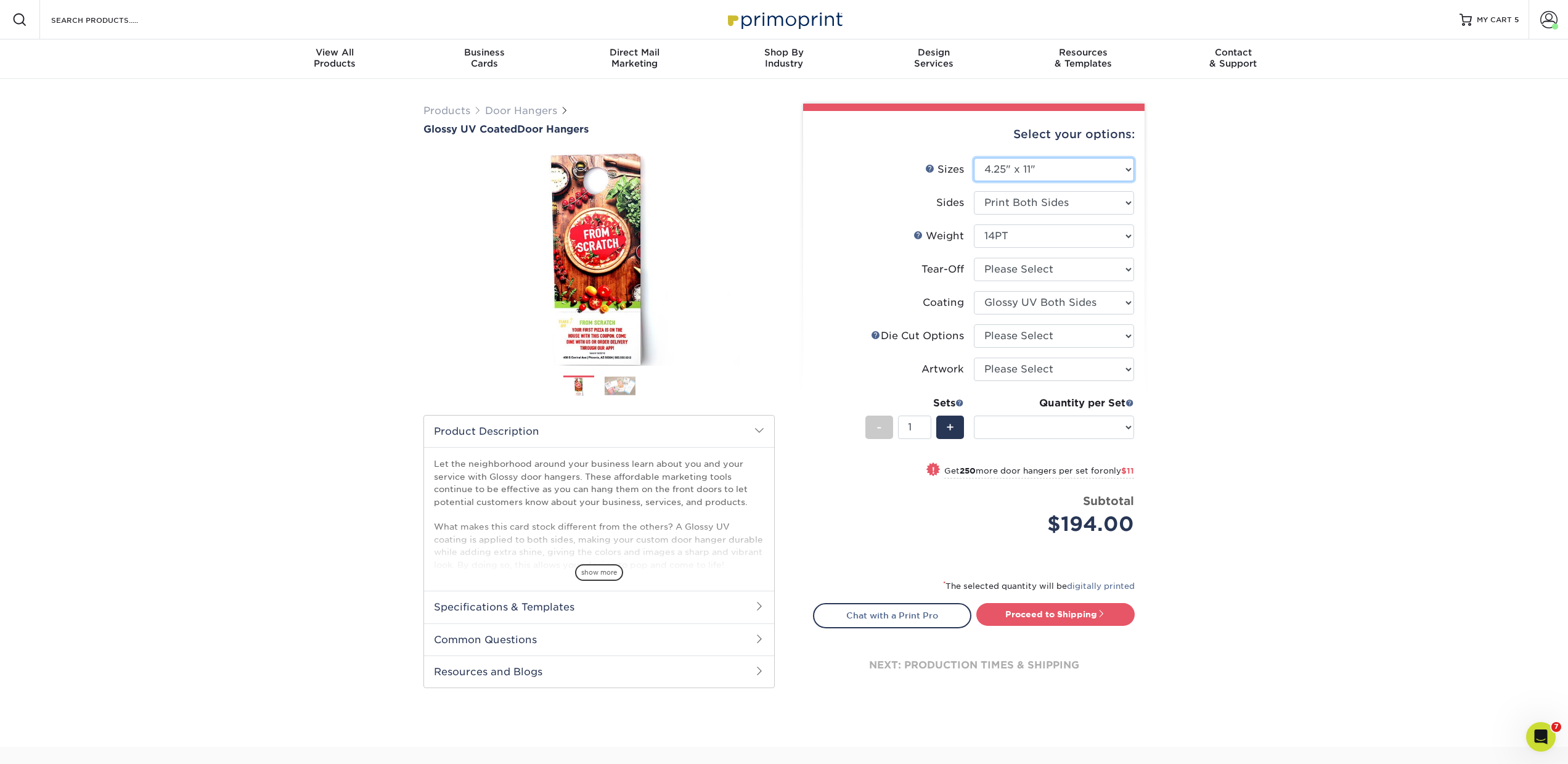
select select "-1"
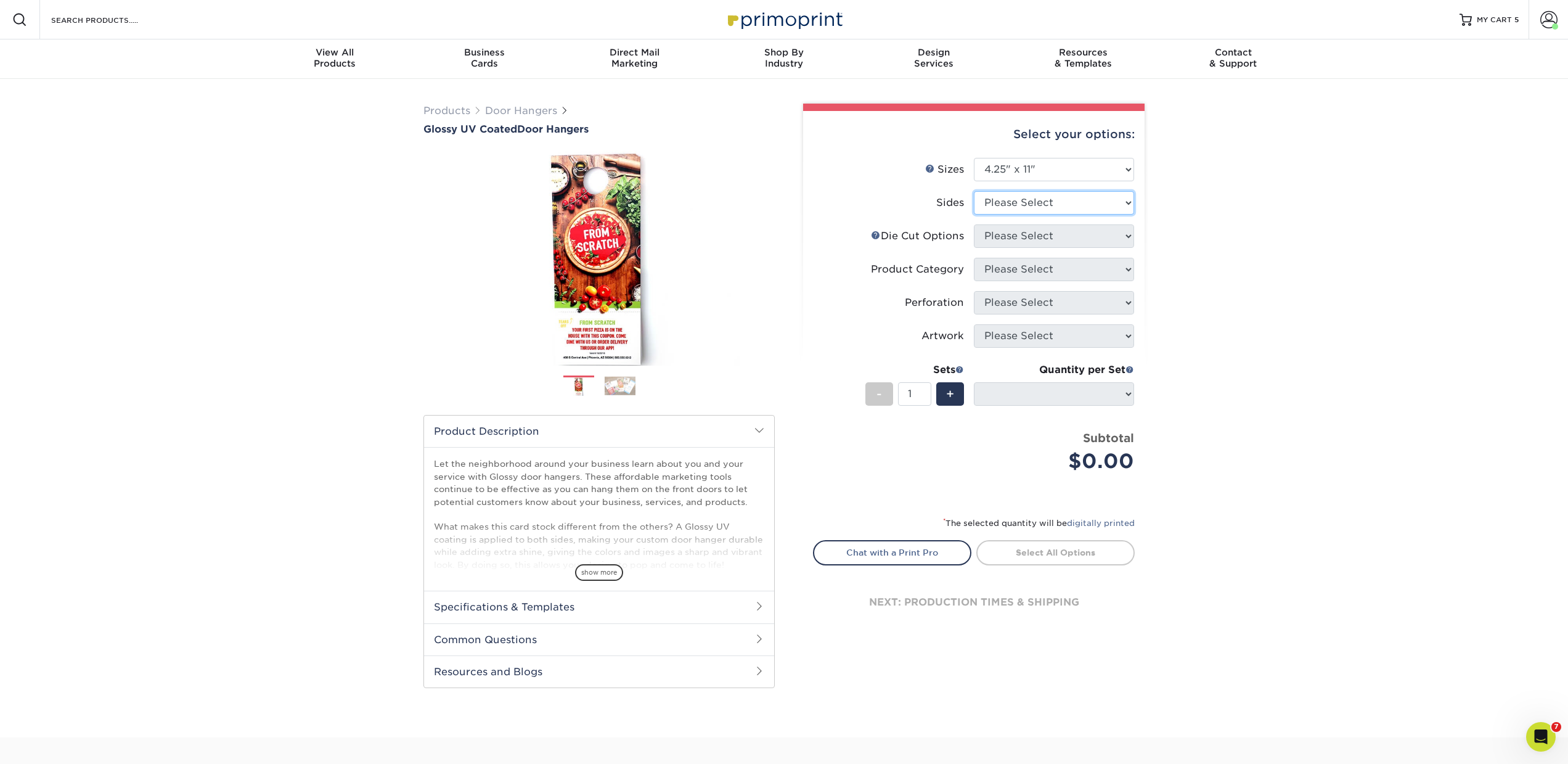
click at [1014, 204] on select "Please Select Print Both Sides Print Front Only" at bounding box center [1054, 203] width 160 height 23
select select "13abbda7-1d64-4f25-8bb2-c179b224825d"
click at [974, 191] on select "Please Select Print Both Sides Print Front Only" at bounding box center [1054, 203] width 160 height 23
select select
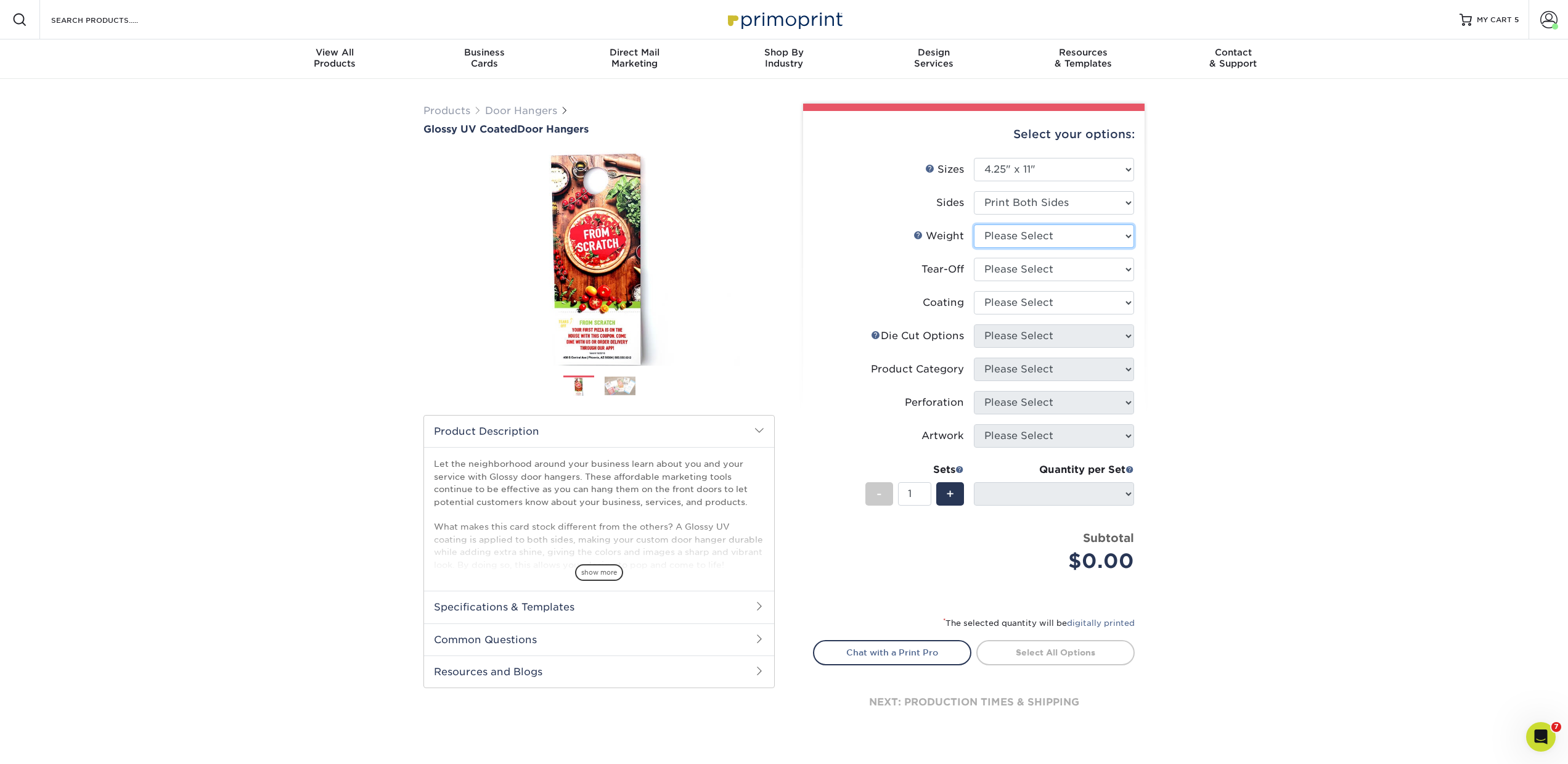
click at [1012, 242] on select "Please Select 16PT 14PT" at bounding box center [1054, 236] width 160 height 23
select select "14PT"
click at [974, 225] on select "Please Select 16PT 14PT" at bounding box center [1054, 236] width 160 height 23
select select
click at [1025, 260] on select "Please Select Yes No" at bounding box center [1054, 269] width 160 height 23
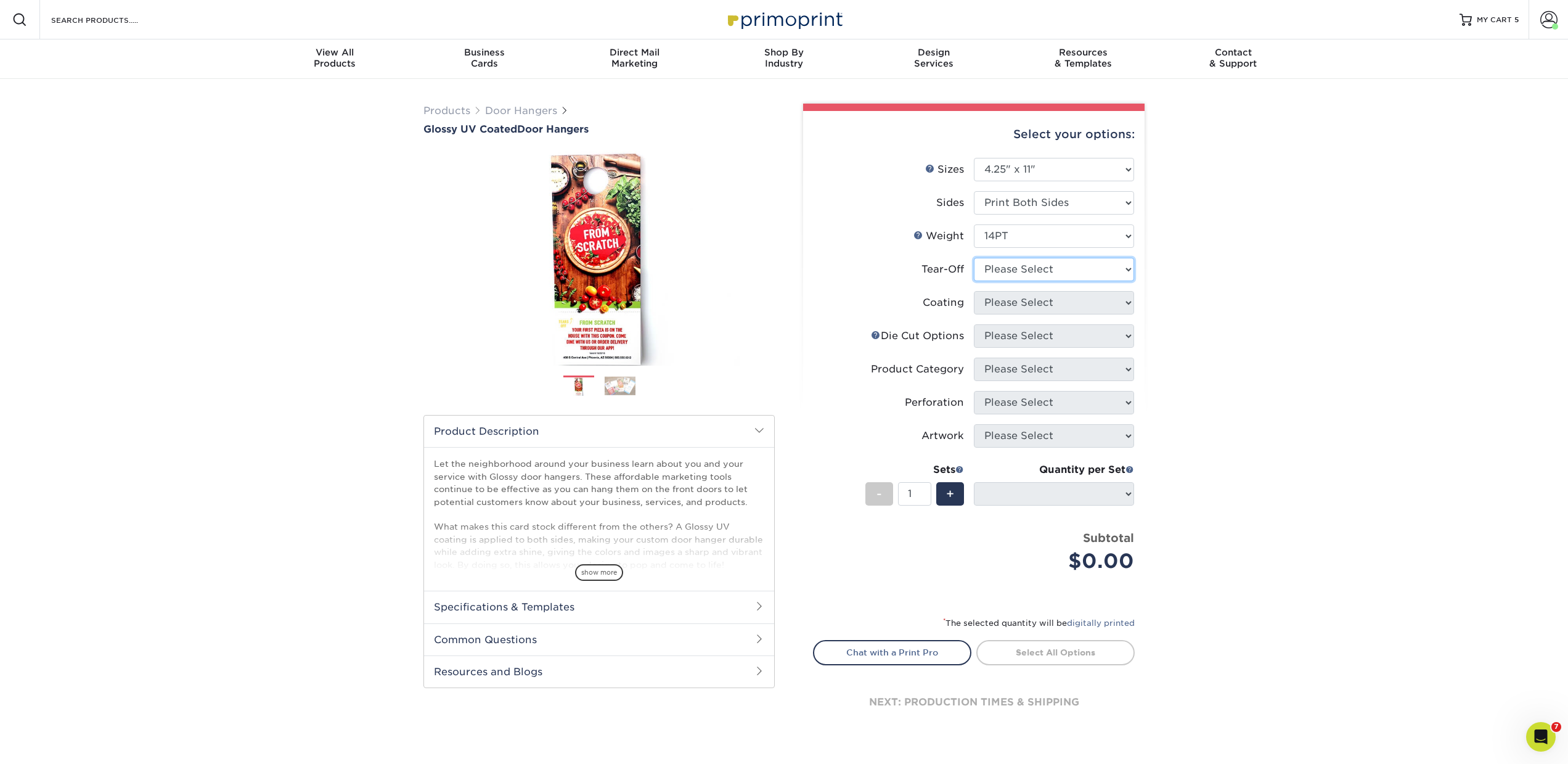
select select "0"
click at [974, 258] on select "Please Select Yes No" at bounding box center [1054, 269] width 160 height 23
select select
click at [1017, 296] on select at bounding box center [1054, 303] width 160 height 23
select select "ae367451-b2b8-45df-a344-0f05b6a12993"
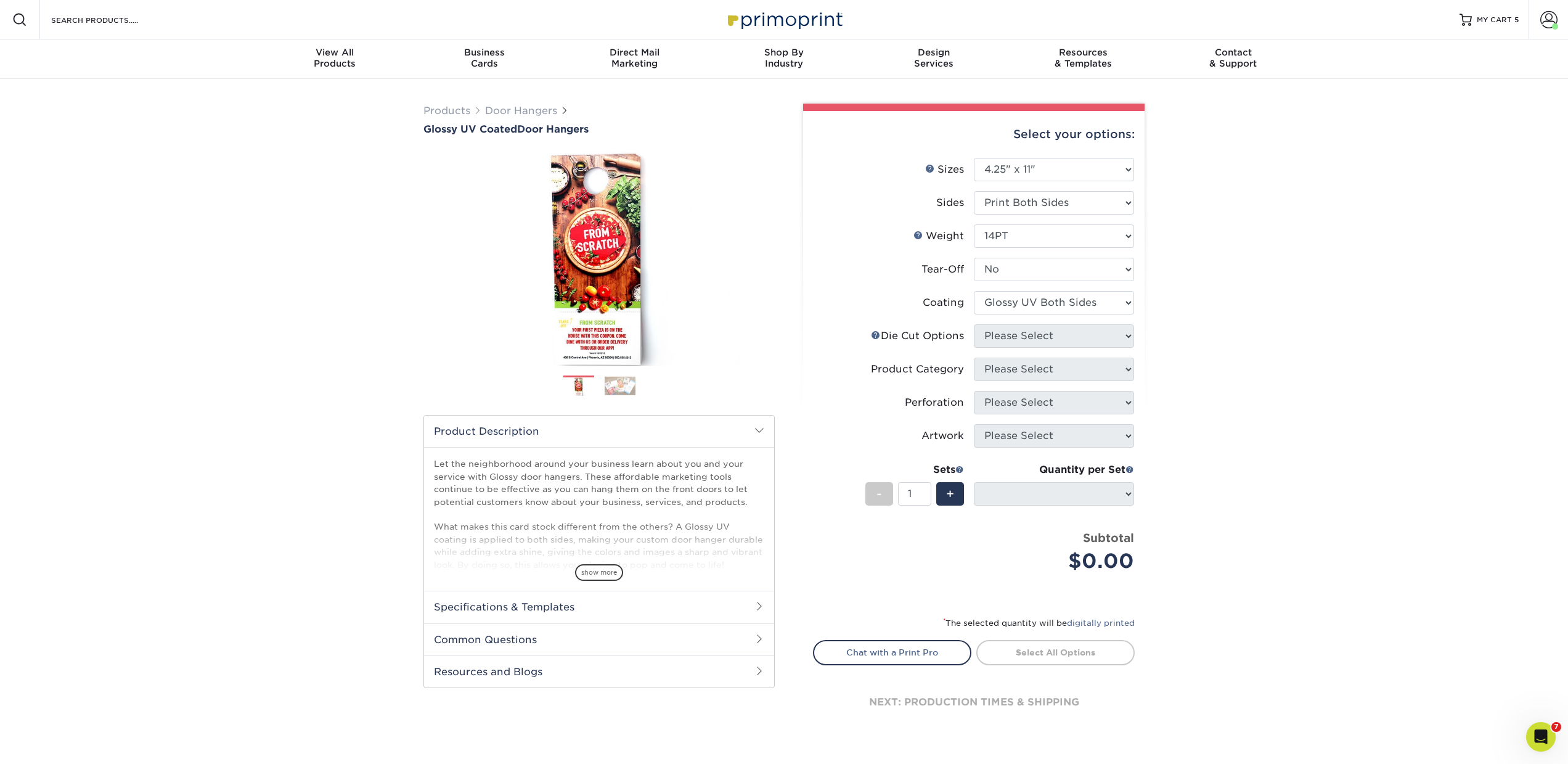
click at [974, 291] on select at bounding box center [1054, 303] width 160 height 23
select select "-1"
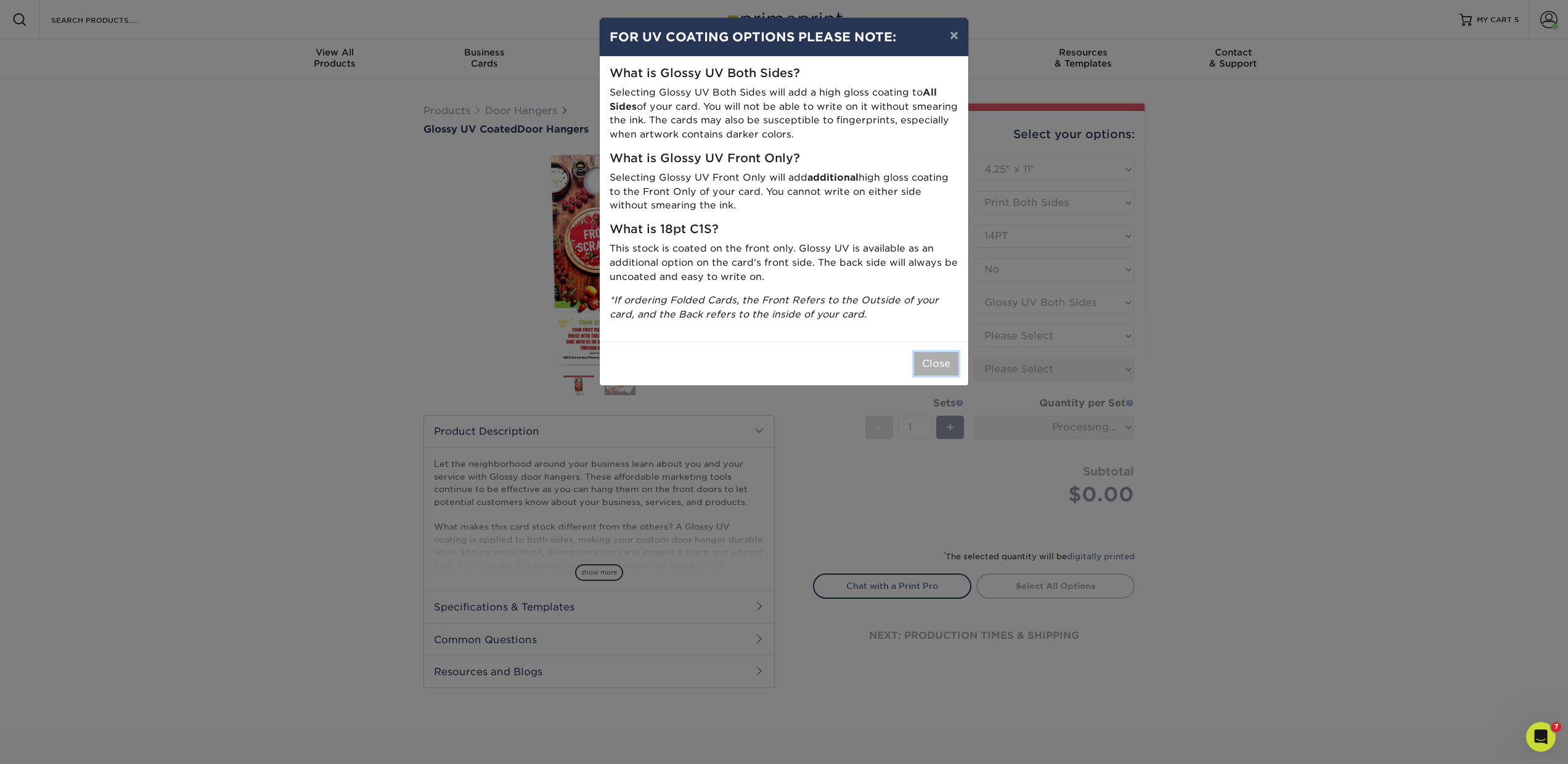
click at [949, 367] on button "Close" at bounding box center [936, 364] width 44 height 23
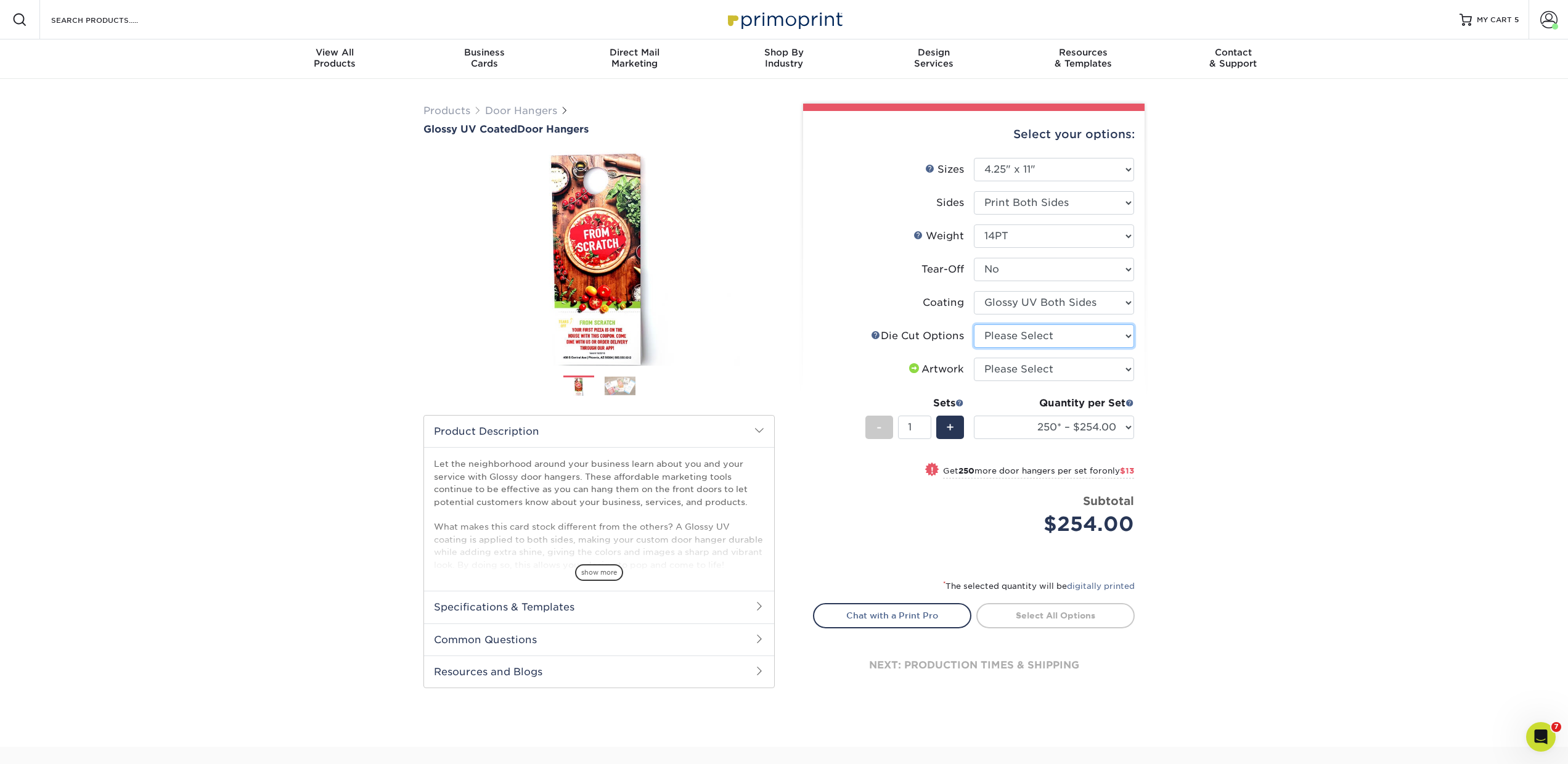
click at [1013, 338] on select "Please Select Standard Die Cut Arch Die Cut Starburst Die Cut" at bounding box center [1054, 336] width 160 height 23
select select "fe6a4ed8-5803-433c-b773-a25a7b955e98"
click at [974, 325] on select "Please Select Standard Die Cut Arch Die Cut Starburst Die Cut" at bounding box center [1054, 336] width 160 height 23
click at [996, 361] on select "Please Select I will upload files I need a design - $100" at bounding box center [1054, 370] width 160 height 23
select select "upload"
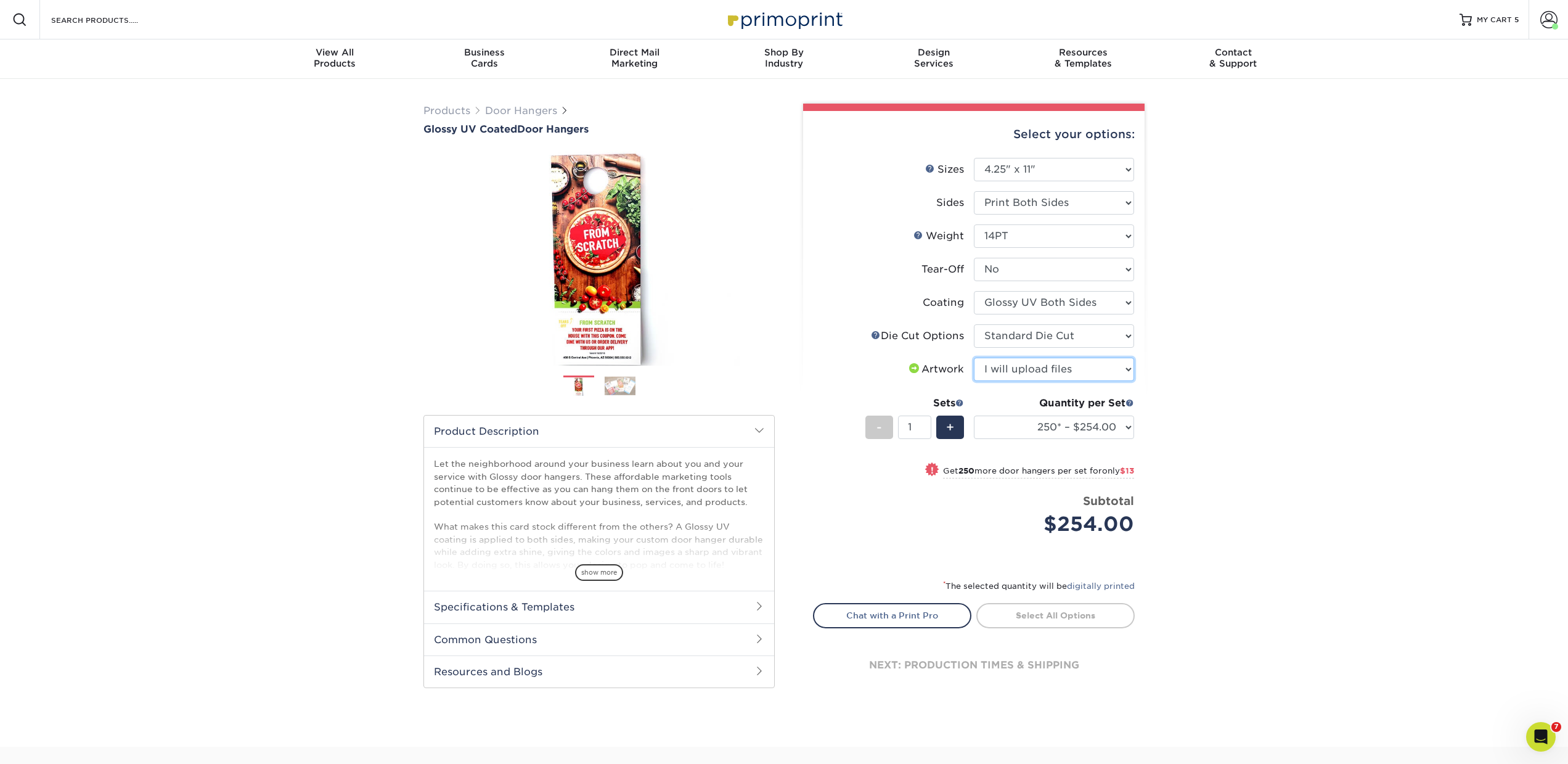
click at [974, 358] on select "Please Select I will upload files I need a design - $100" at bounding box center [1054, 370] width 160 height 23
click at [993, 164] on select "Please Select 3.5" x 8.5" 3.5" x 11" 4" x 7" 4.25" x 11" 4.25" x 14"" at bounding box center [1054, 170] width 160 height 23
select select "4.00x7.00"
click at [974, 158] on select "Please Select 3.5" x 8.5" 3.5" x 11" 4" x 7" 4.25" x 11" 4.25" x 14"" at bounding box center [1054, 170] width 160 height 23
select select "-1"
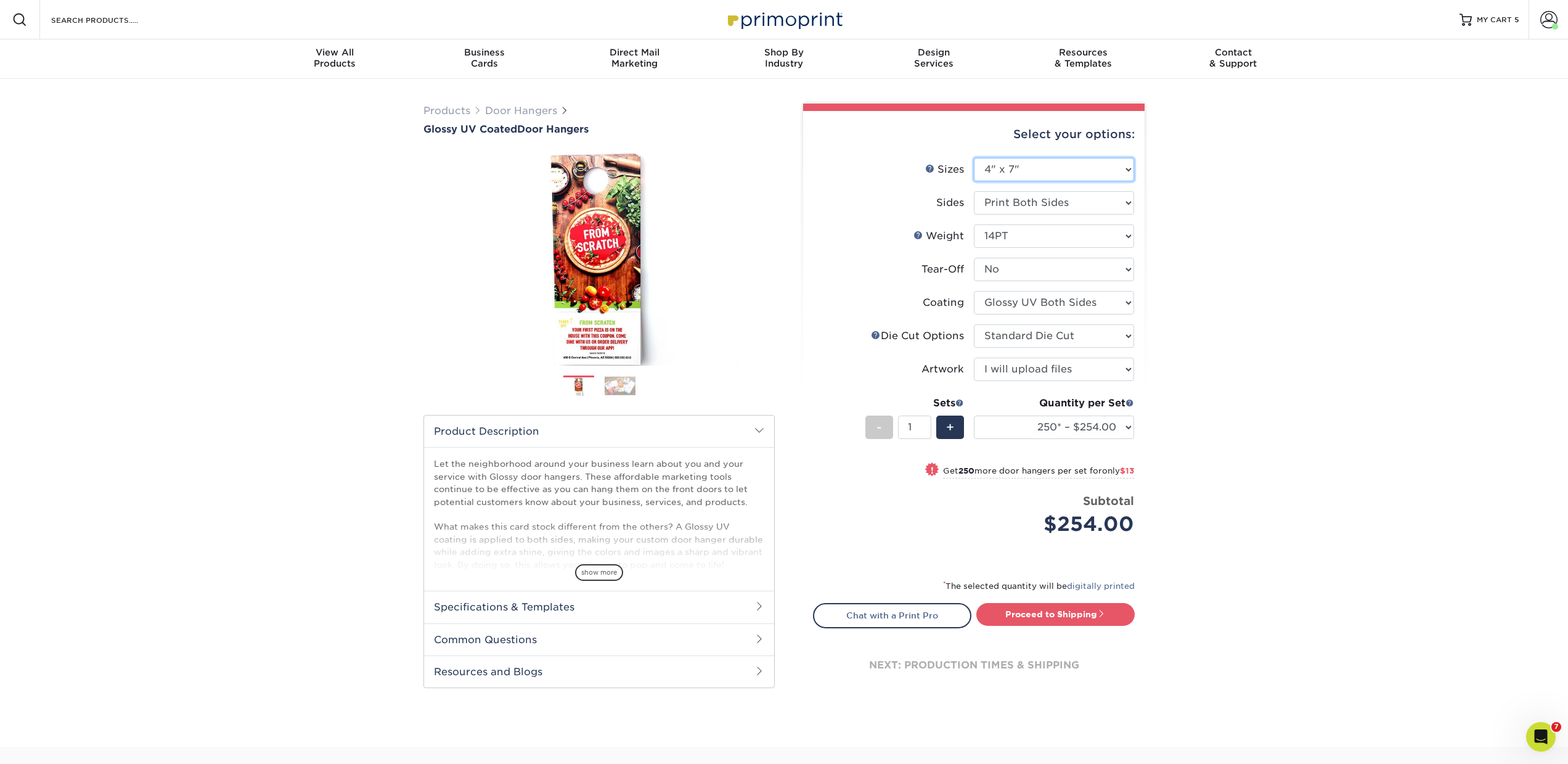
select select
select select "-1"
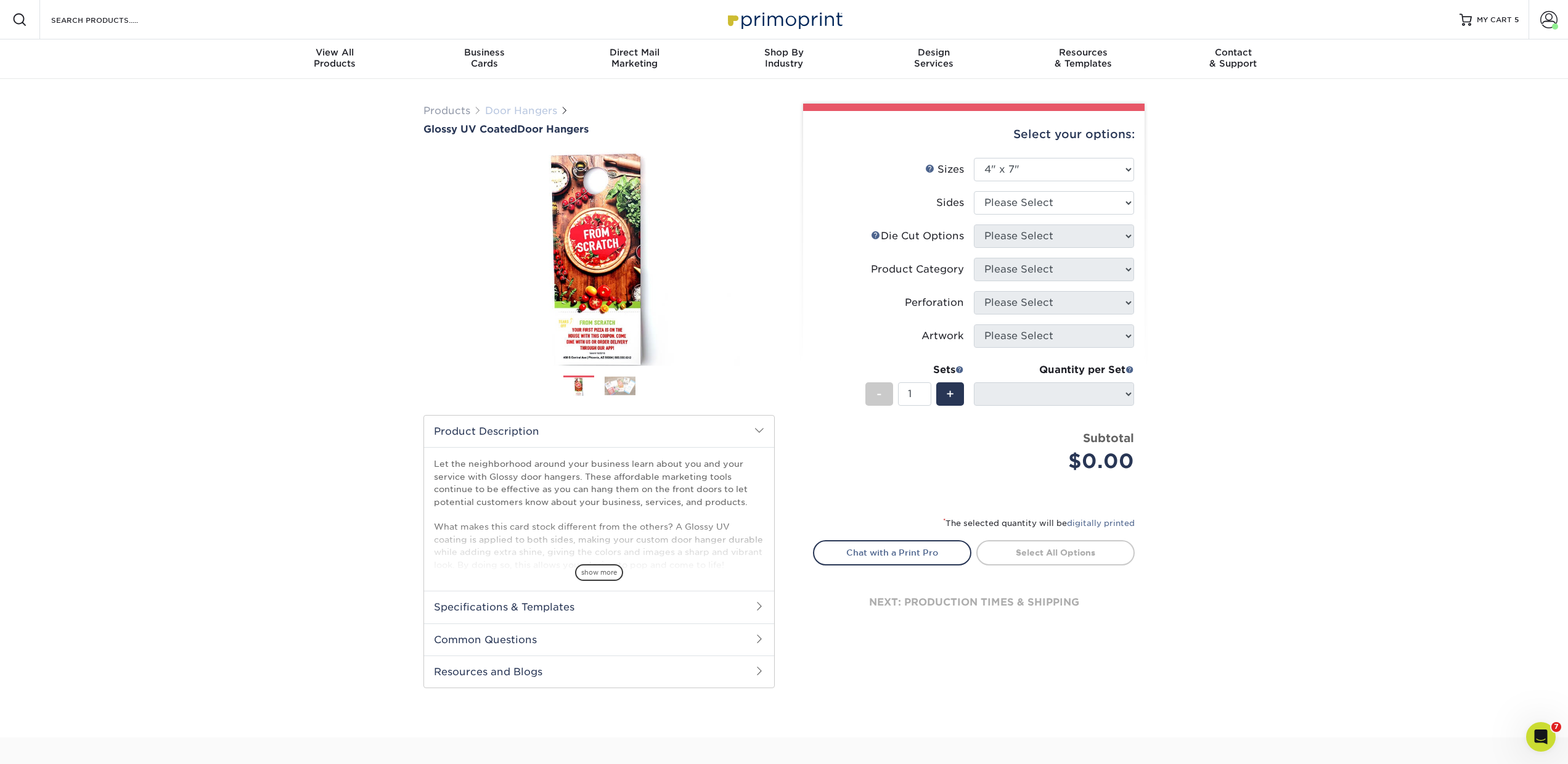
click at [534, 112] on link "Door Hangers" at bounding box center [521, 111] width 72 height 12
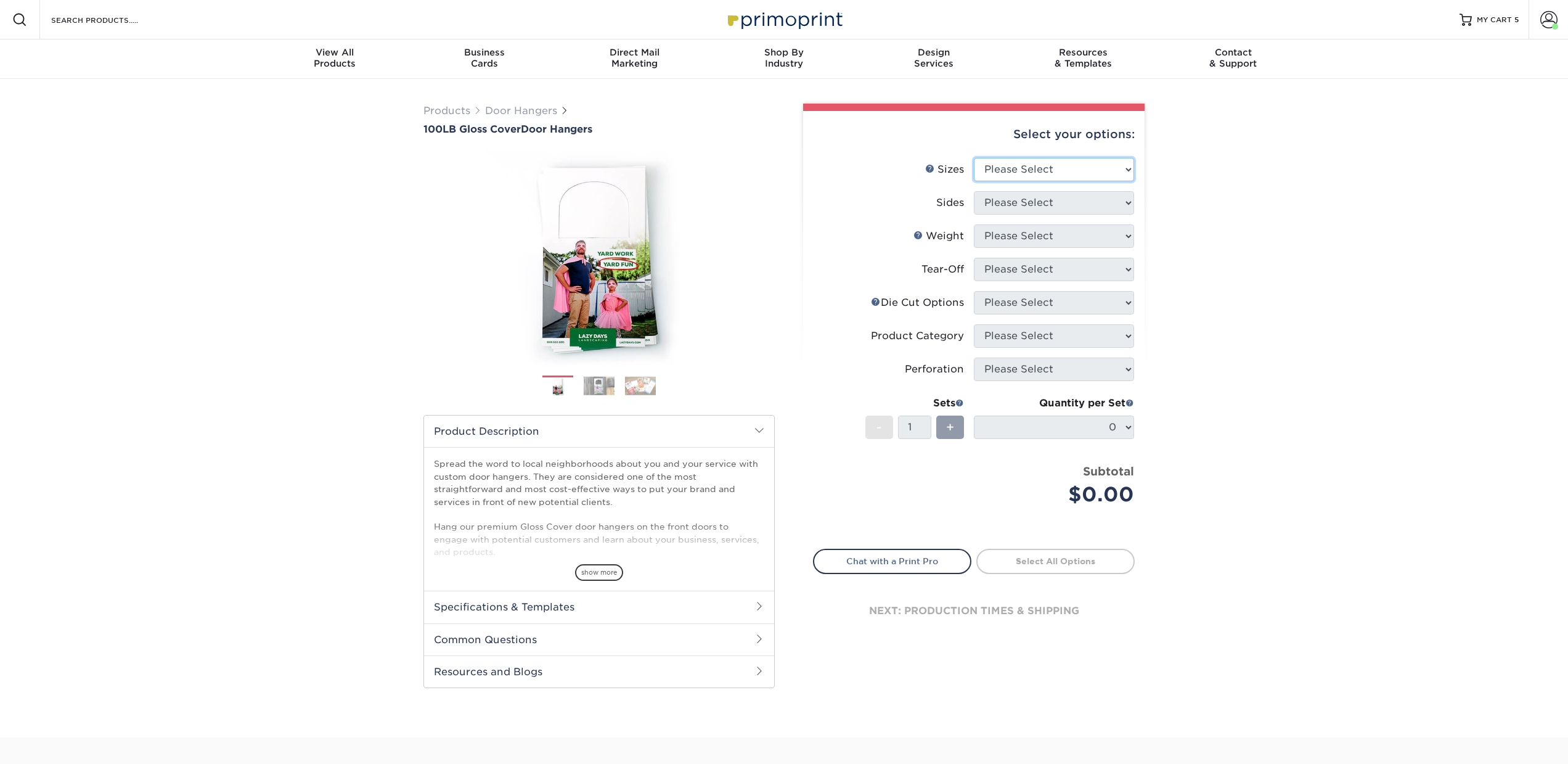
click at [1051, 170] on select "Please Select 3.5" x 8.5" 3.5" x 11" 4" x 7" 4.25" x 11" 4.25" x 14"" at bounding box center [1054, 170] width 160 height 23
select select "4.00x7.00"
click at [974, 158] on select "Please Select 3.5" x 8.5" 3.5" x 11" 4" x 7" 4.25" x 11" 4.25" x 14"" at bounding box center [1054, 170] width 160 height 23
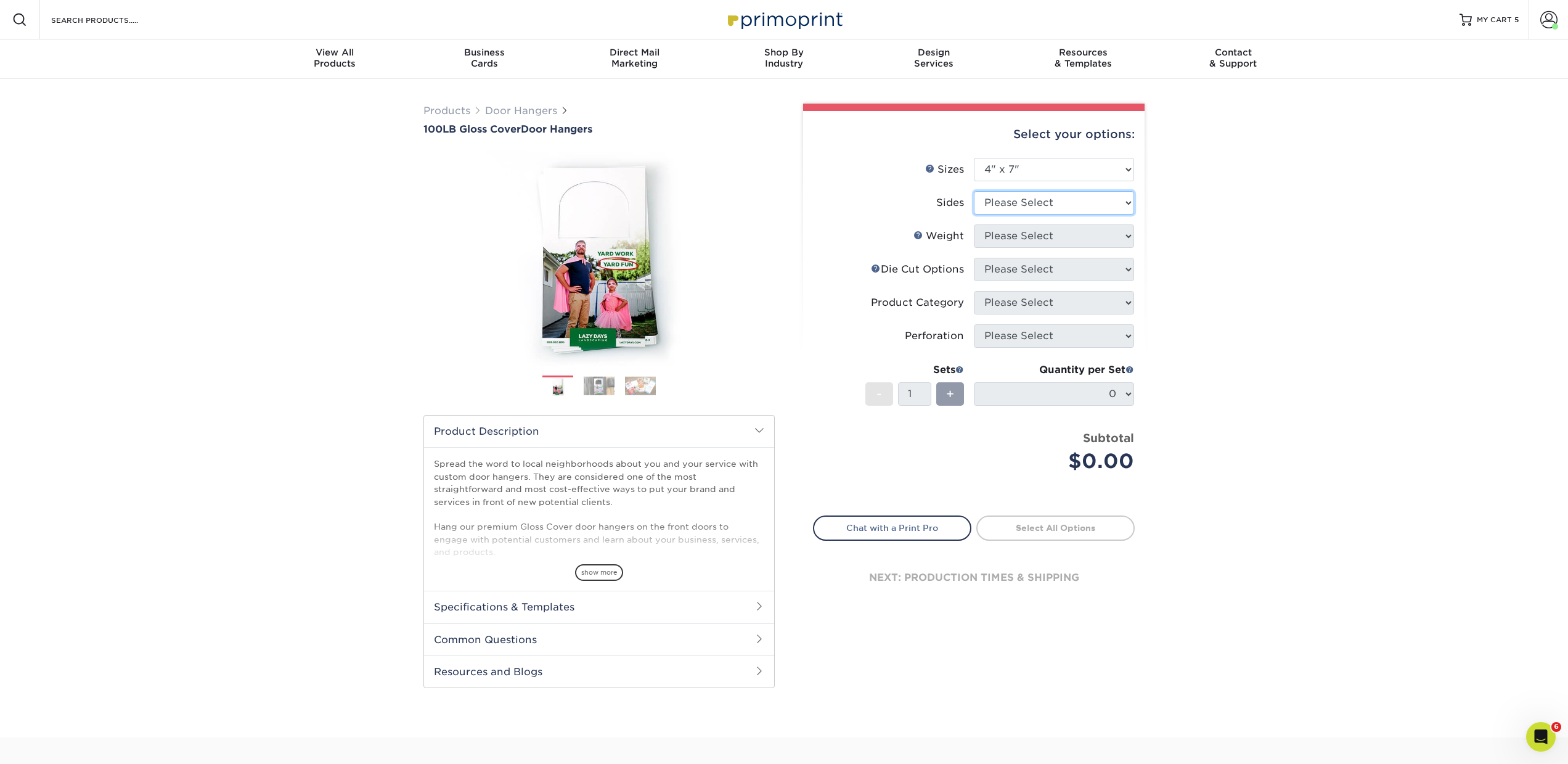
click at [1029, 204] on select "Please Select Print Both Sides Print Front Only" at bounding box center [1054, 203] width 160 height 23
select select "13abbda7-1d64-4f25-8bb2-c179b224825d"
click at [974, 191] on select "Please Select Print Both Sides Print Front Only" at bounding box center [1054, 203] width 160 height 23
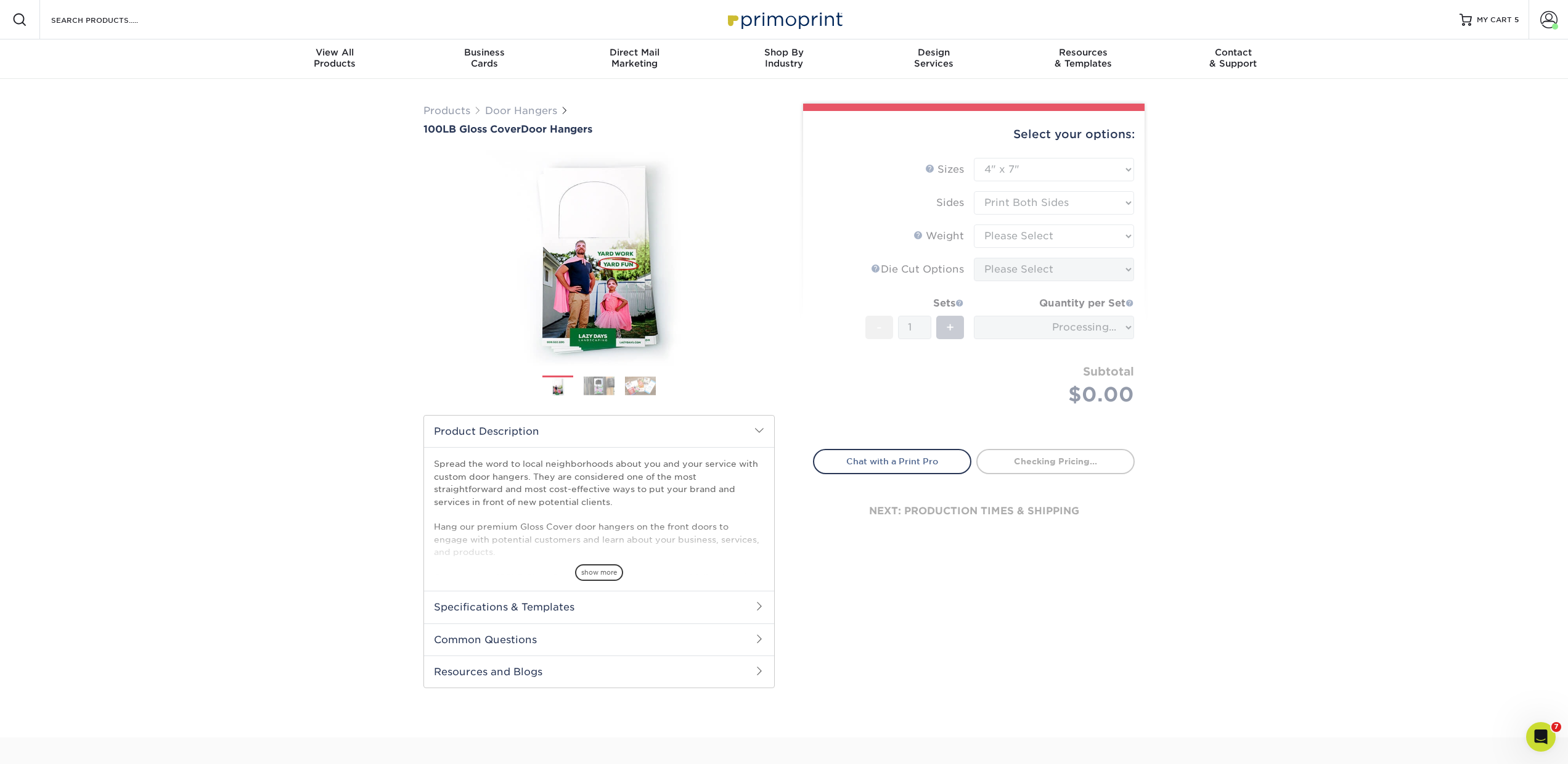
click at [1029, 238] on form "Sizes Help Sizes Please Select 3.5" x 8.5" 3.5" x 11" 4" x 7" 4.25" x 11" 4.25"…" at bounding box center [974, 296] width 322 height 277
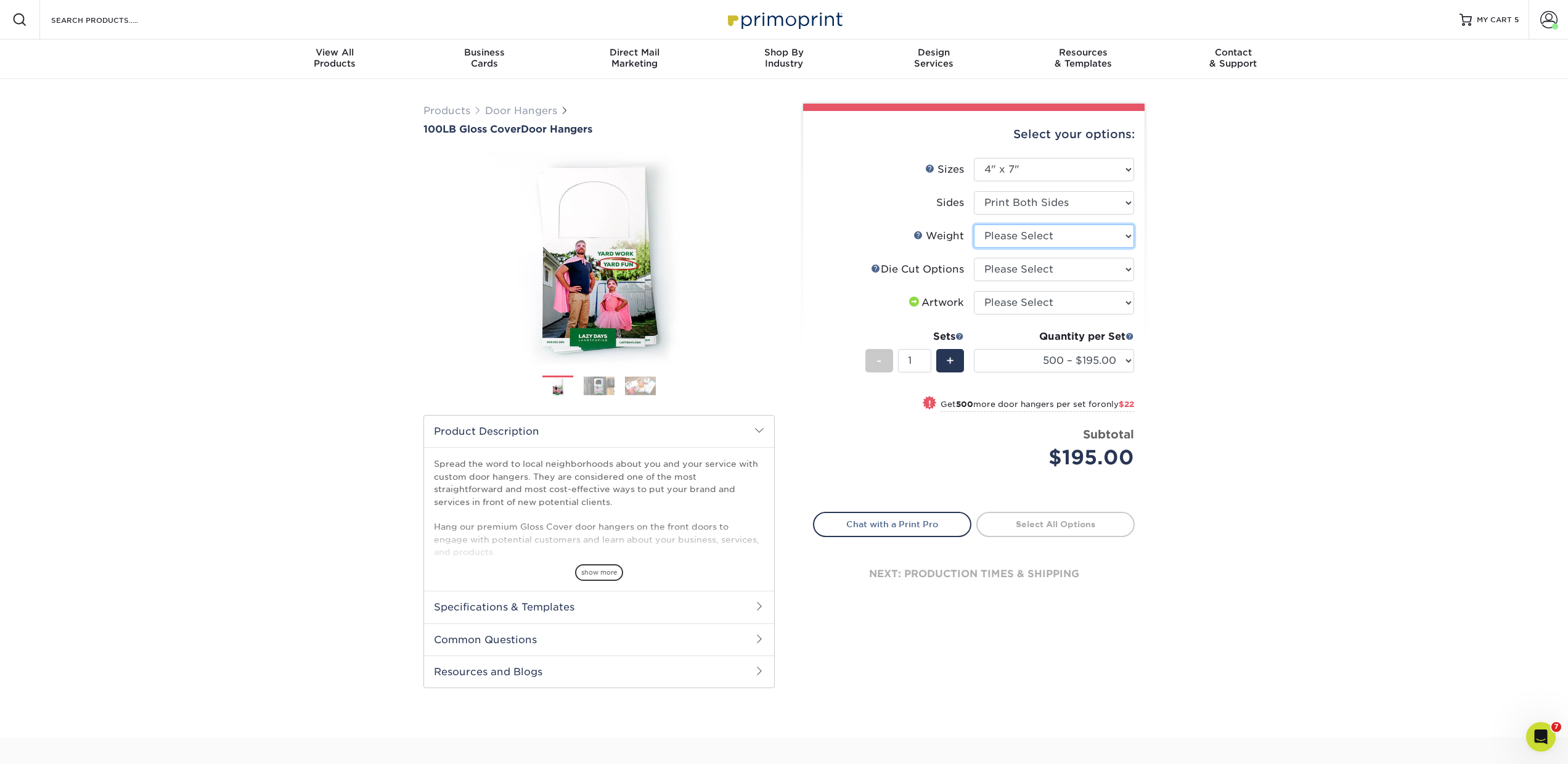
click at [1029, 238] on select "Please Select 100LB" at bounding box center [1054, 236] width 160 height 23
select select "100LB"
click at [974, 225] on select "Please Select 100LB" at bounding box center [1054, 236] width 160 height 23
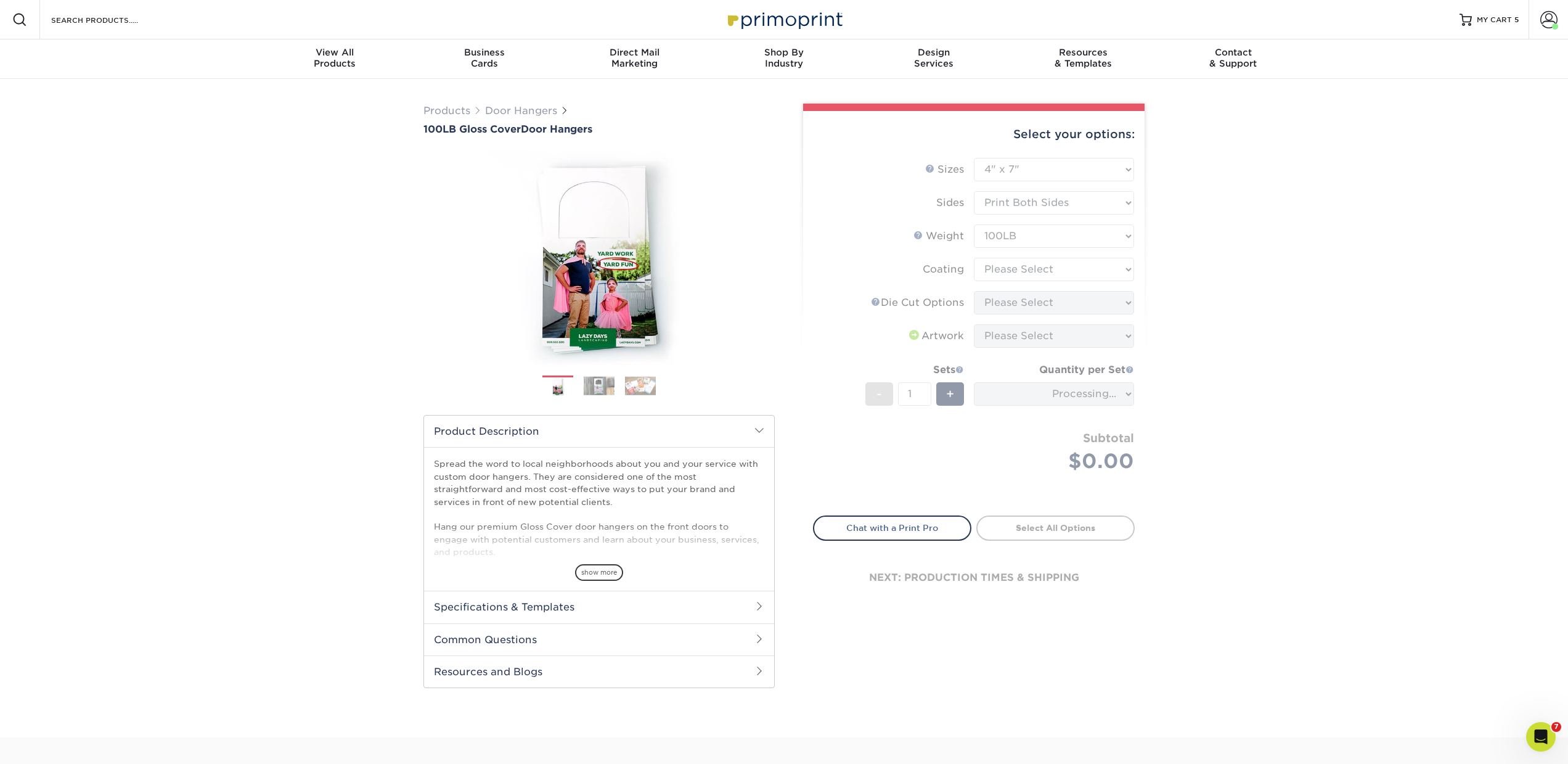
click at [1029, 262] on form "Sizes Help Sizes Please Select 3.5" x 8.5" 3.5" x 11" 4" x 7" 4.25" x 11" 4.25"…" at bounding box center [974, 330] width 322 height 343
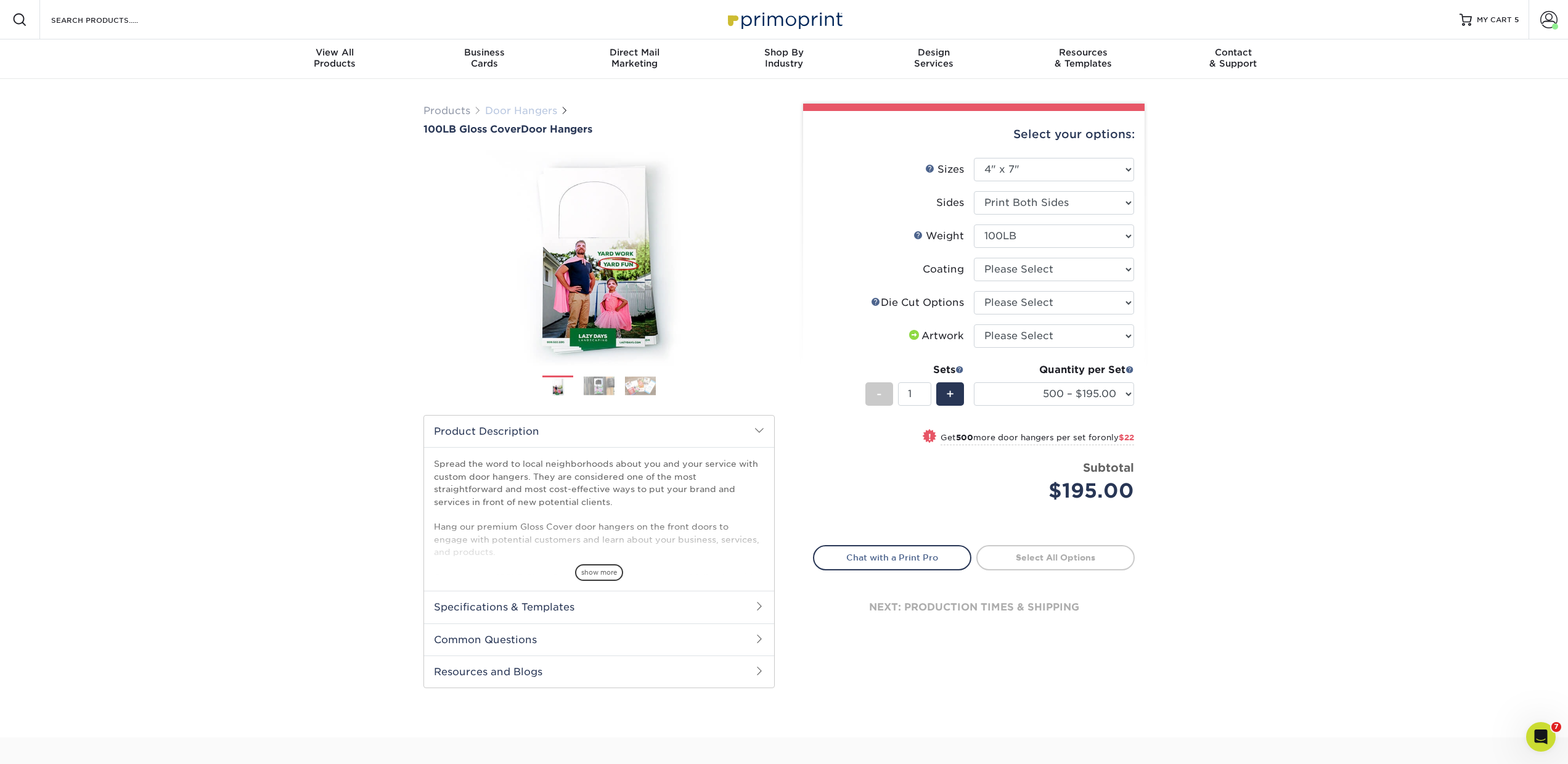
click at [541, 110] on link "Door Hangers" at bounding box center [521, 111] width 72 height 12
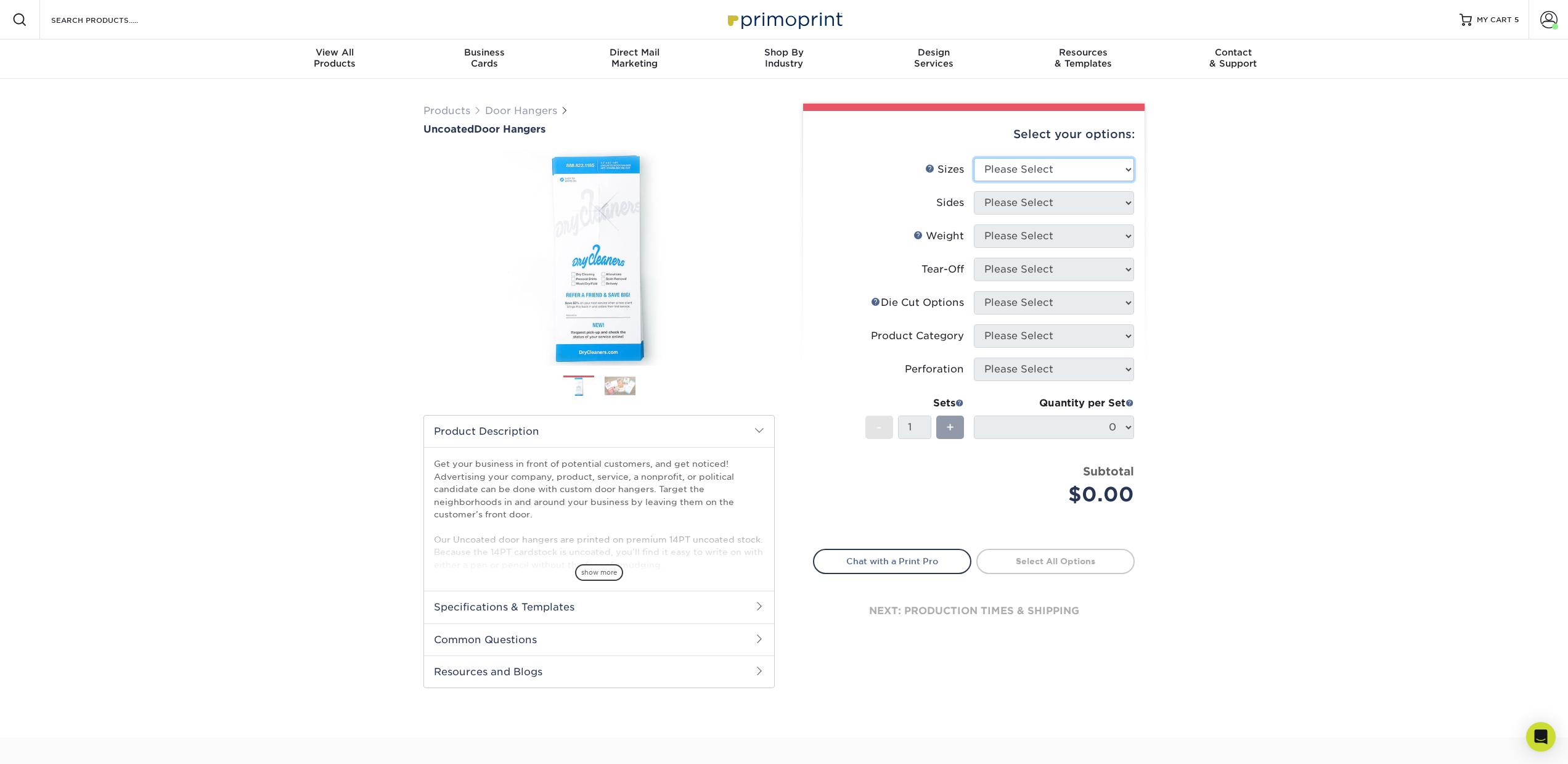
click at [1048, 165] on select "Please Select 3.5" x 8.5" 3.5" x 11" 4" x 7" 4.25" x 11" 4.25" x 11"" at bounding box center [1054, 170] width 160 height 23
select select "4.00x7.00"
click at [974, 158] on select "Please Select 3.5" x 8.5" 3.5" x 11" 4" x 7" 4.25" x 11" 4.25" x 11"" at bounding box center [1054, 170] width 160 height 23
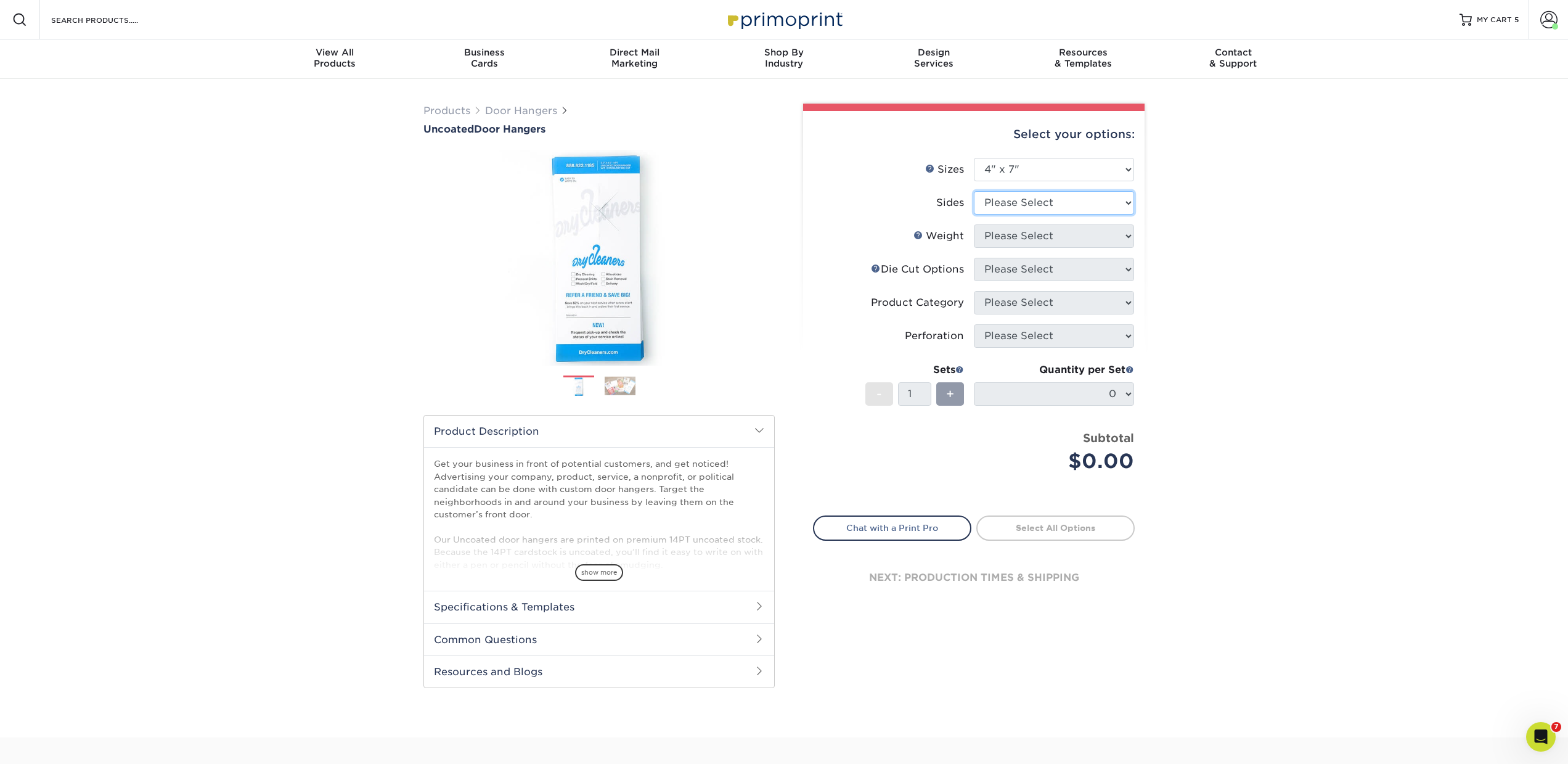
click at [1032, 202] on select "Please Select Print Both Sides Print Front Only" at bounding box center [1054, 203] width 160 height 23
click at [974, 191] on select "Please Select Print Both Sides Print Front Only" at bounding box center [1054, 203] width 160 height 23
click at [1031, 211] on select "Please Select Print Both Sides Print Front Only" at bounding box center [1054, 203] width 160 height 23
select select "13abbda7-1d64-4f25-8bb2-c179b224825d"
click at [974, 191] on select "Please Select Print Both Sides Print Front Only" at bounding box center [1054, 203] width 160 height 23
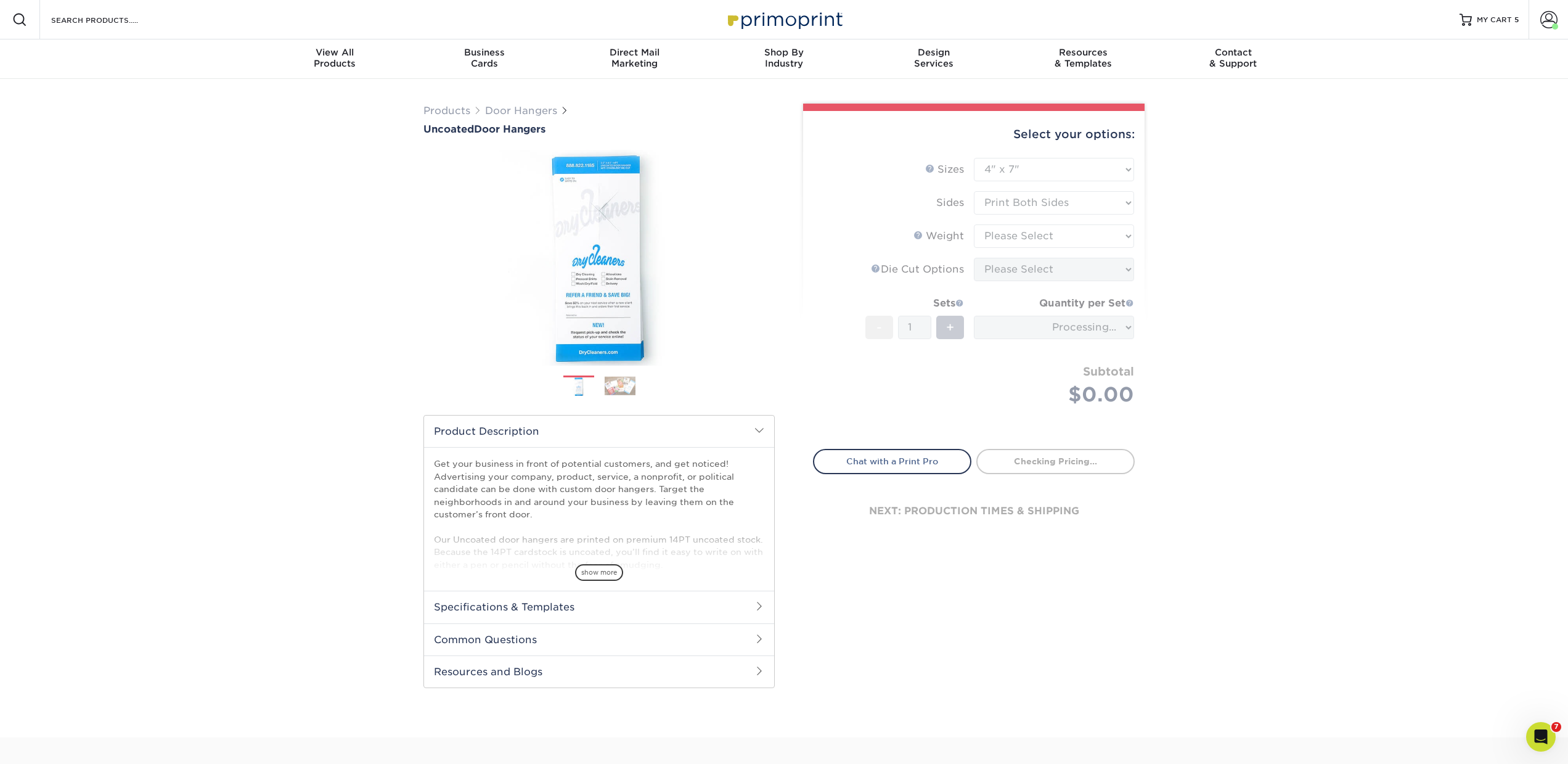
click at [1025, 241] on form "Sizes Help Sizes Please Select 3.5" x 8.5" 3.5" x 11" 4" x 7" 4.25" x 11" 4.25"…" at bounding box center [974, 296] width 322 height 277
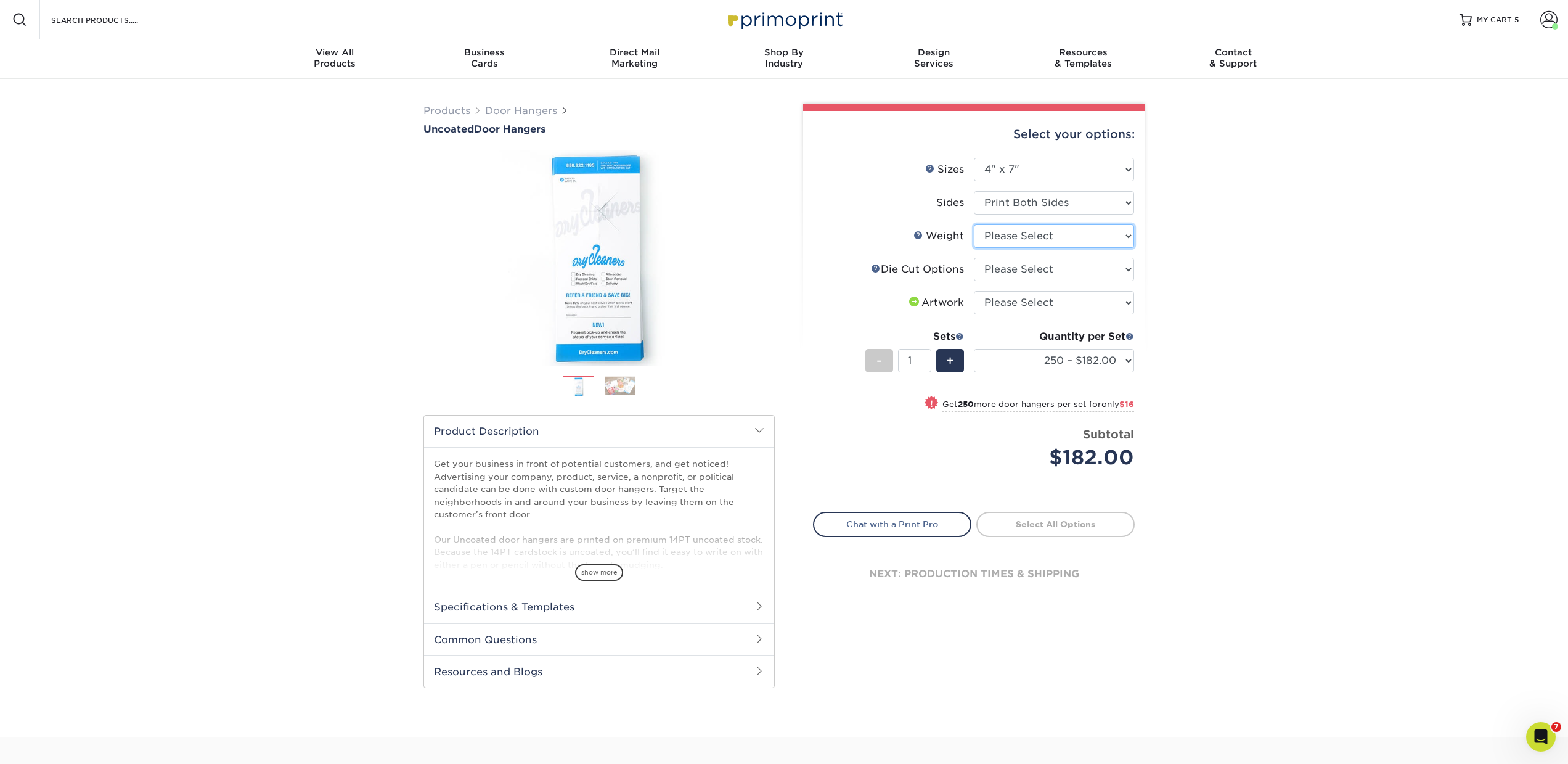
click at [1009, 243] on select "Please Select 14PT Uncoated" at bounding box center [1054, 236] width 160 height 23
select select "14PT Uncoated"
click at [974, 225] on select "Please Select 14PT Uncoated" at bounding box center [1054, 236] width 160 height 23
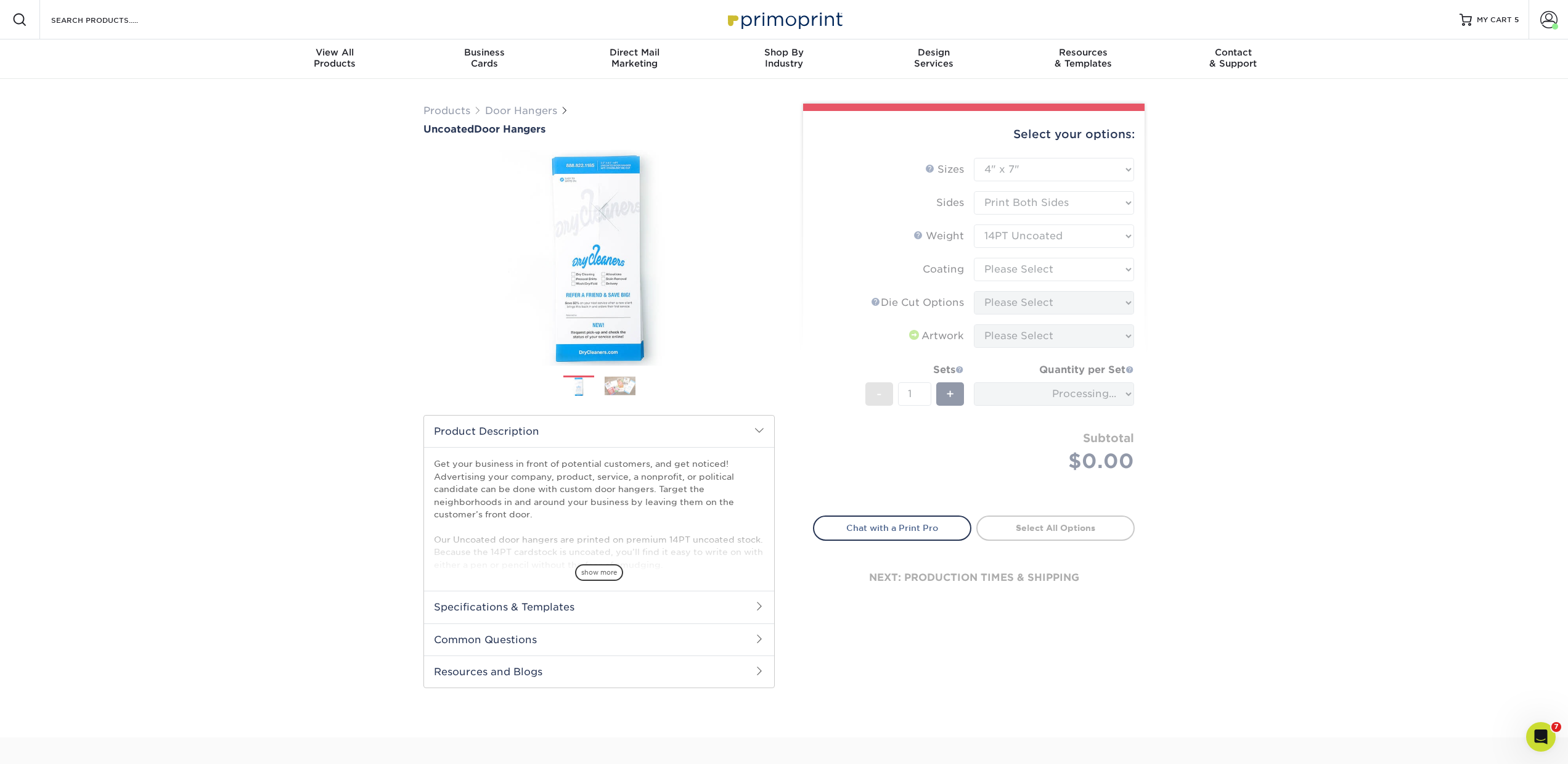
click at [1004, 268] on form "Sizes Help Sizes Please Select 3.5" x 8.5" 3.5" x 11" 4" x 7" 4.25" x 11" 4.25"…" at bounding box center [974, 330] width 322 height 343
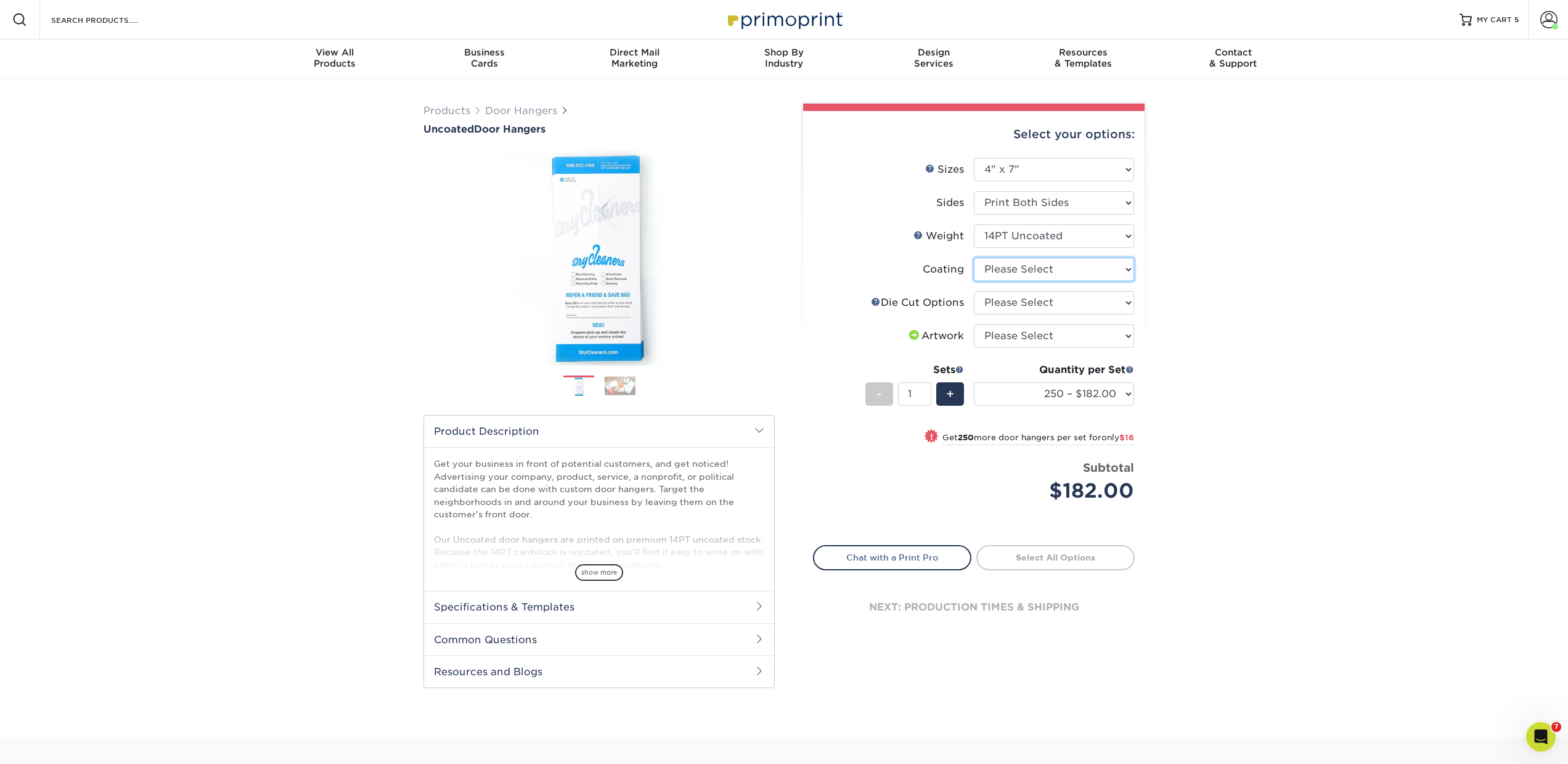
click at [1000, 273] on select at bounding box center [1054, 269] width 160 height 23
click at [1001, 308] on select "Please Select Standard Die Cut Arch Die Cut Starburst Die Cut" at bounding box center [1054, 303] width 160 height 23
select select "fe6a4ed8-5803-433c-b773-a25a7b955e98"
click at [974, 291] on select "Please Select Standard Die Cut Arch Die Cut Starburst Die Cut" at bounding box center [1054, 303] width 160 height 23
click at [988, 337] on select "Please Select I will upload files I need a design - $100" at bounding box center [1054, 336] width 160 height 23
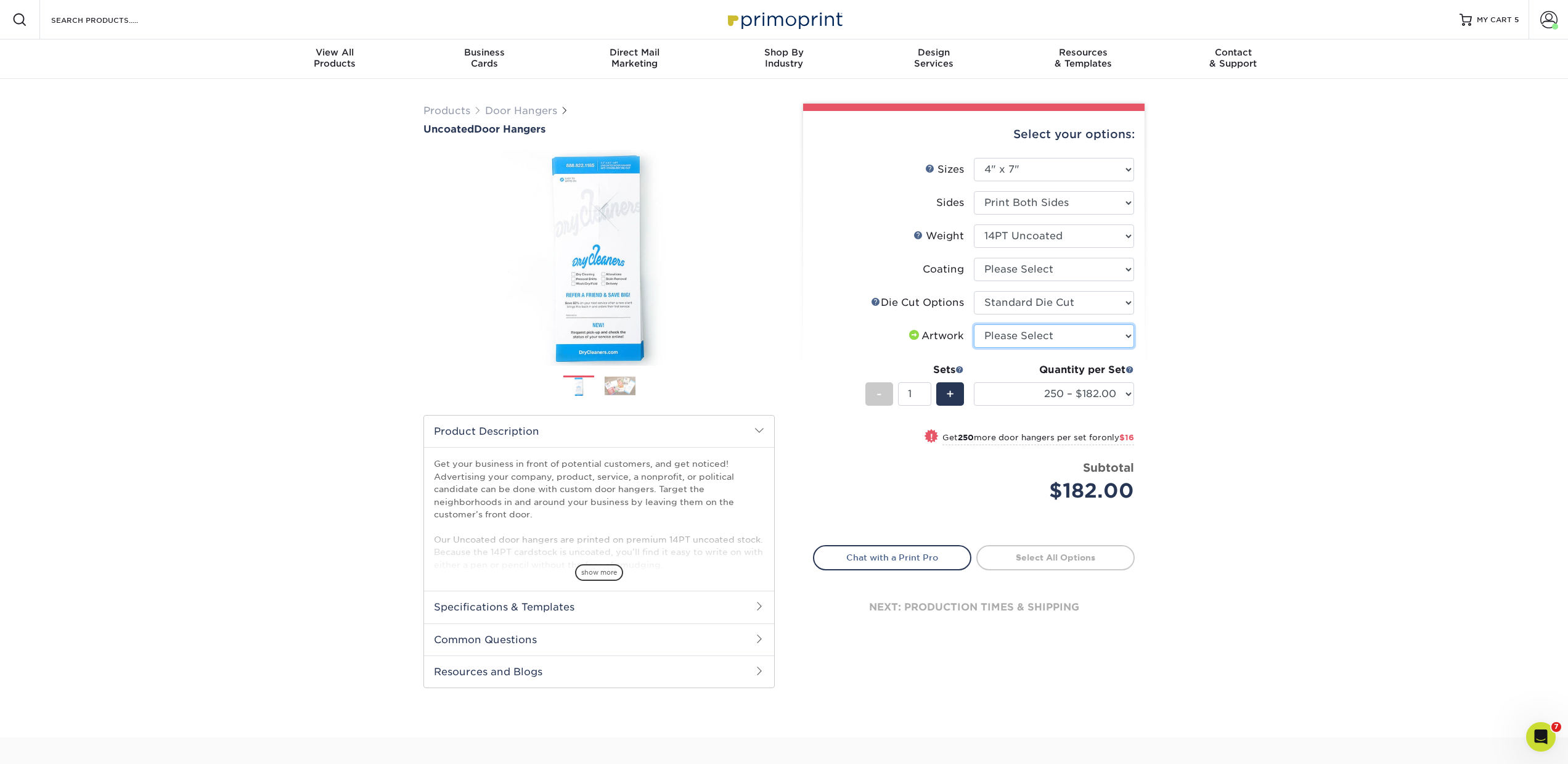
select select "upload"
click at [974, 325] on select "Please Select I will upload files I need a design - $100" at bounding box center [1054, 336] width 160 height 23
click at [551, 115] on link "Door Hangers" at bounding box center [521, 111] width 72 height 12
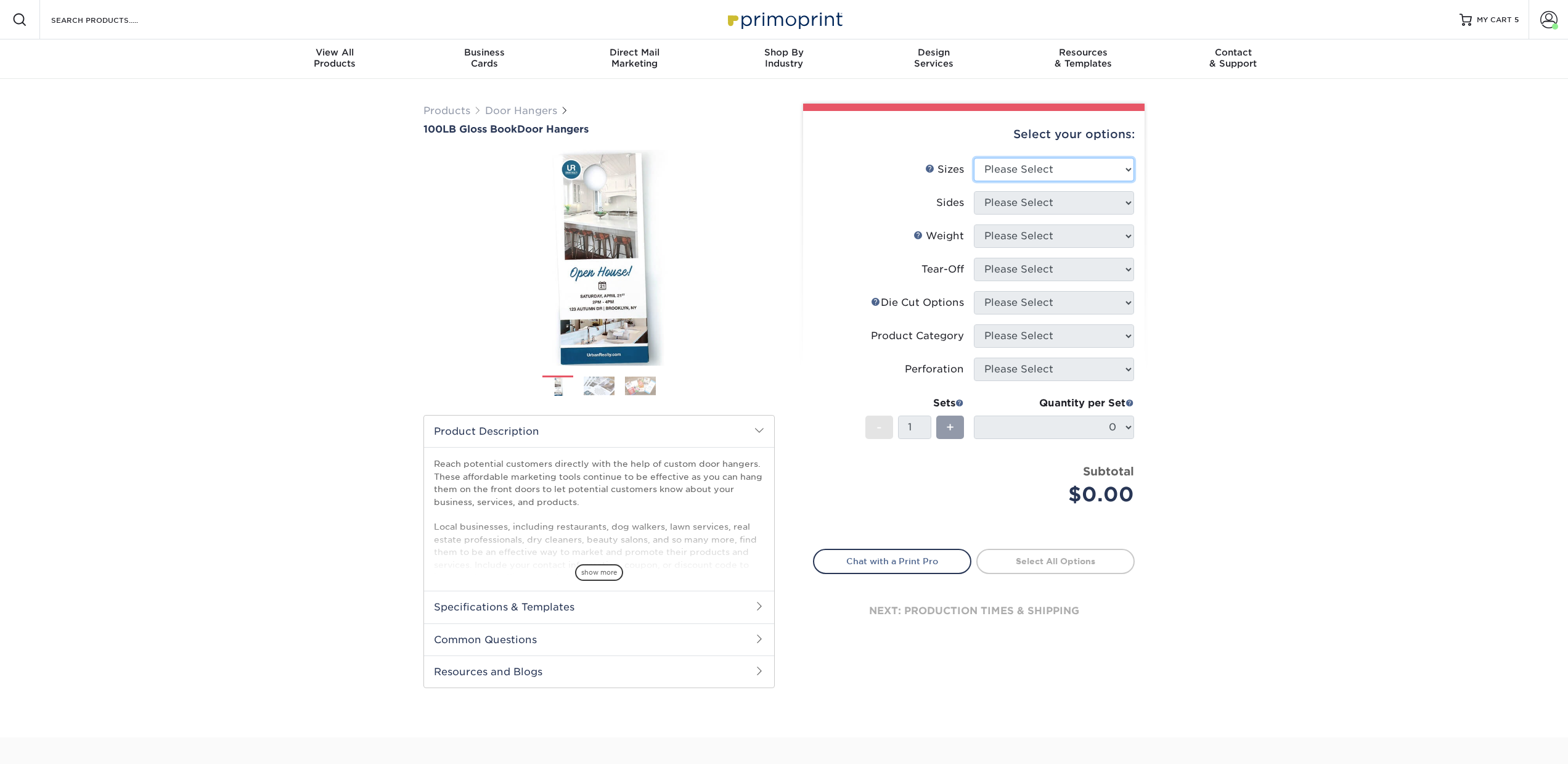
click at [1036, 167] on select "Please Select 3.5" x 8.5" 3.5" x 11" 4" x 7" 4.25" x 11" 4.25" x 14"" at bounding box center [1054, 170] width 160 height 23
select select "4.00x7.00"
click at [974, 158] on select "Please Select 3.5" x 8.5" 3.5" x 11" 4" x 7" 4.25" x 11" 4.25" x 14"" at bounding box center [1054, 170] width 160 height 23
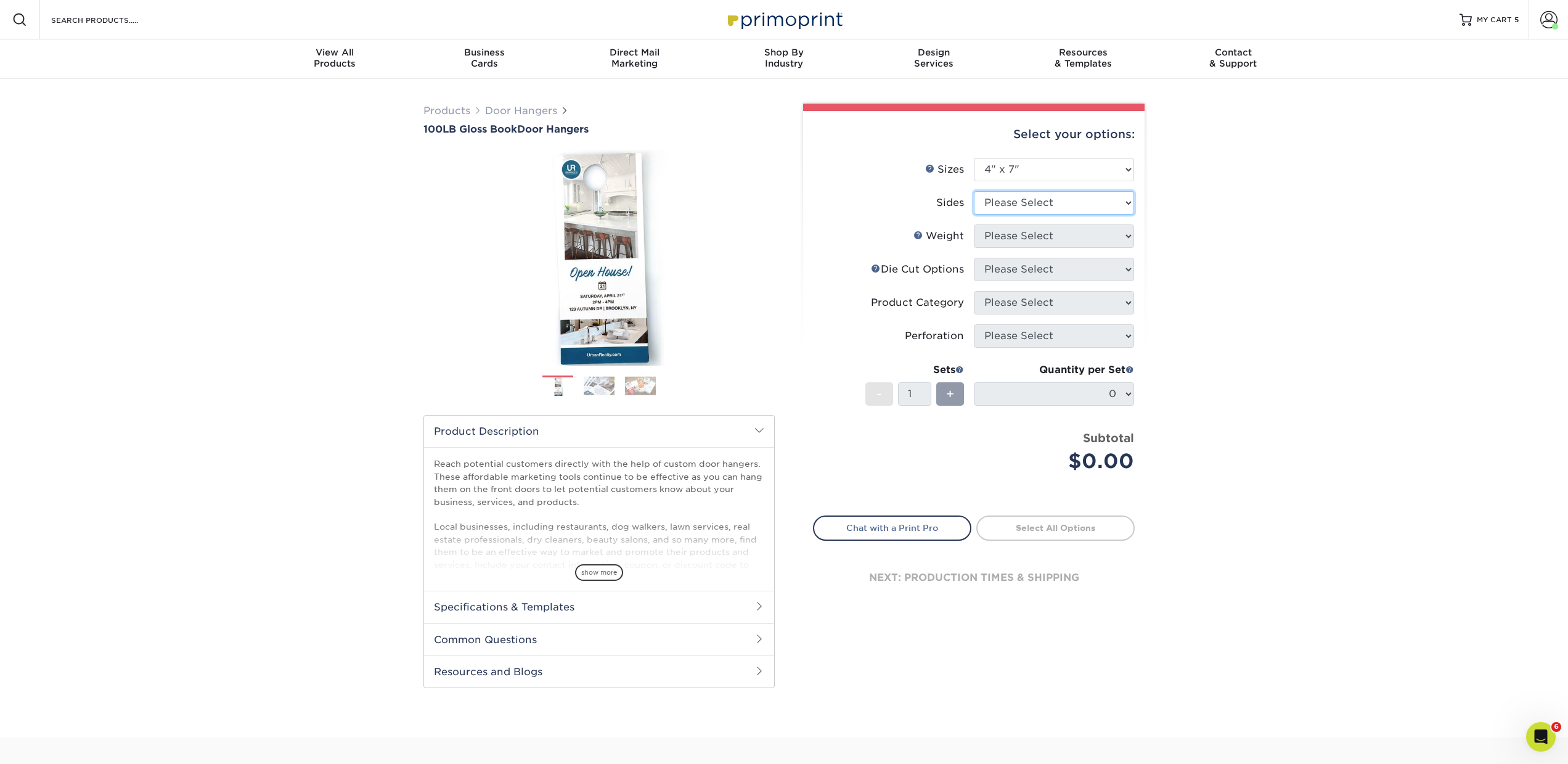
click at [1020, 209] on select "Please Select Print Both Sides Print Front Only" at bounding box center [1054, 203] width 160 height 23
select select "13abbda7-1d64-4f25-8bb2-c179b224825d"
click at [974, 191] on select "Please Select Print Both Sides Print Front Only" at bounding box center [1054, 203] width 160 height 23
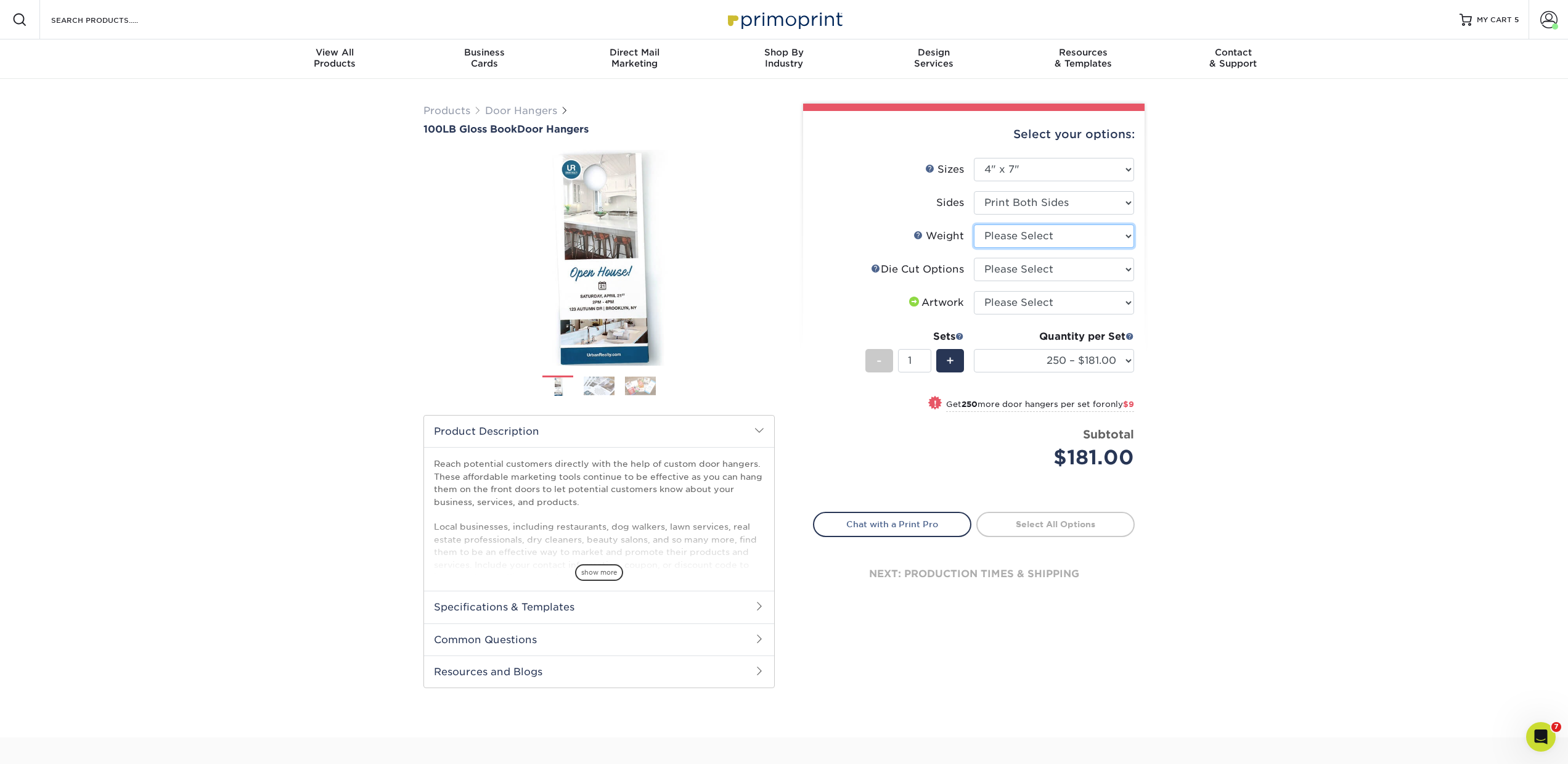
click at [1013, 239] on select "Please Select 100LB" at bounding box center [1054, 236] width 160 height 23
select select "100LB"
click at [974, 225] on select "Please Select 100LB" at bounding box center [1054, 236] width 160 height 23
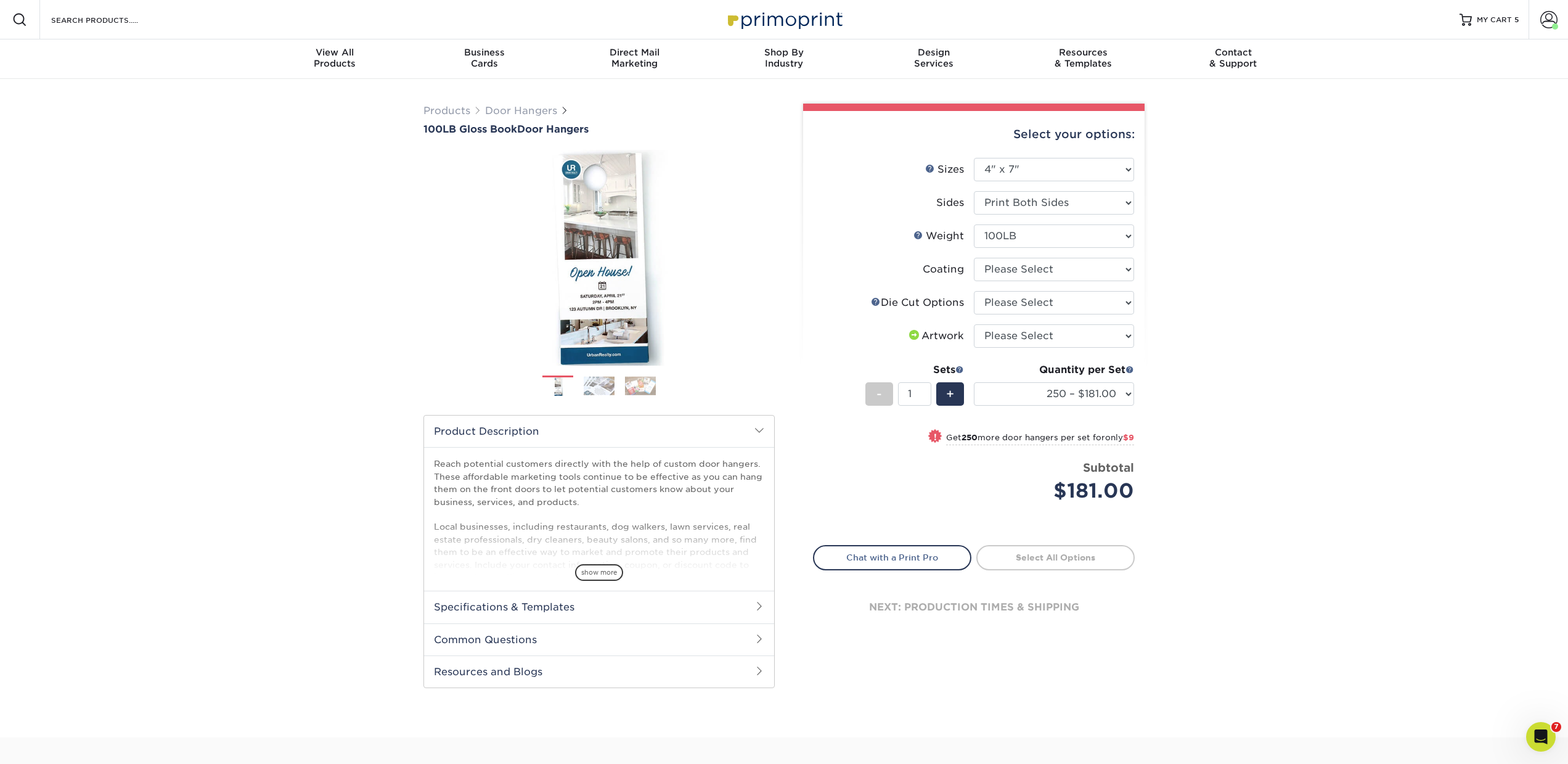
click at [365, 165] on div "Products Door Hangers 100LB Gloss Book Door Hangers Previous Next" at bounding box center [784, 408] width 1568 height 658
